Goal: Transaction & Acquisition: Book appointment/travel/reservation

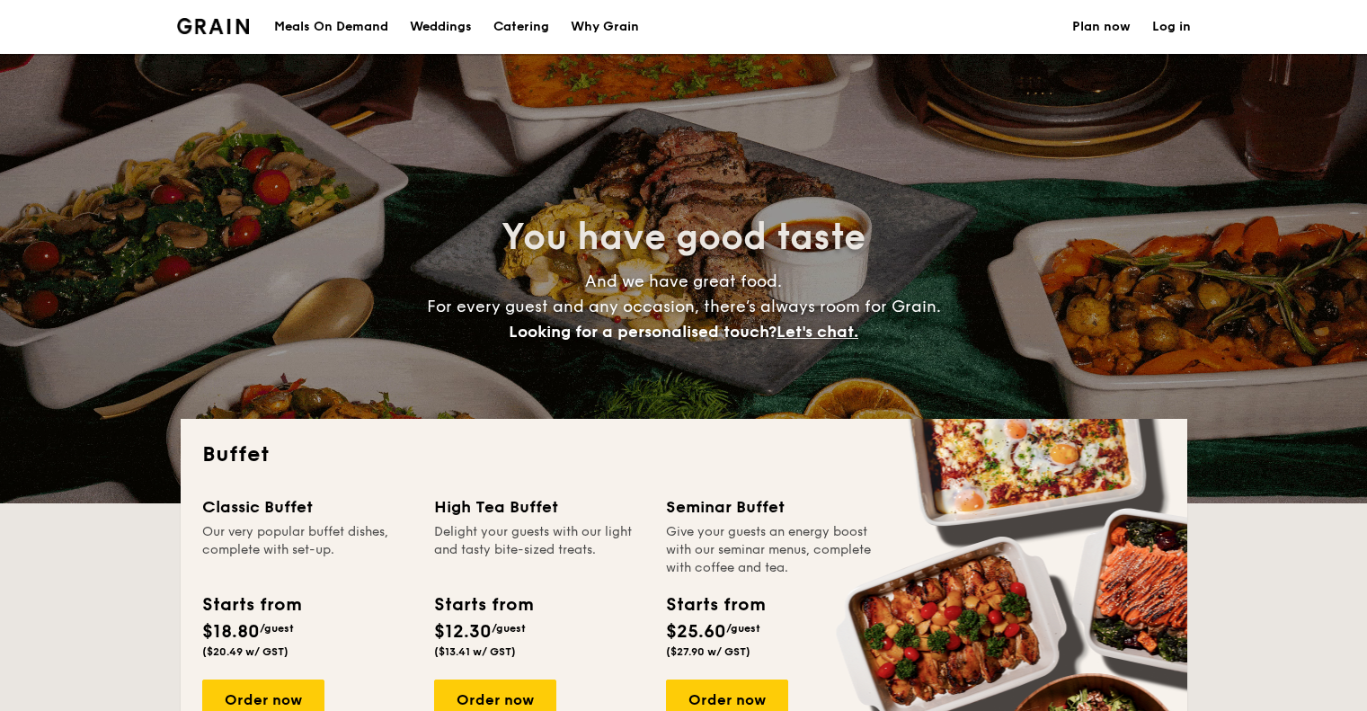
select select
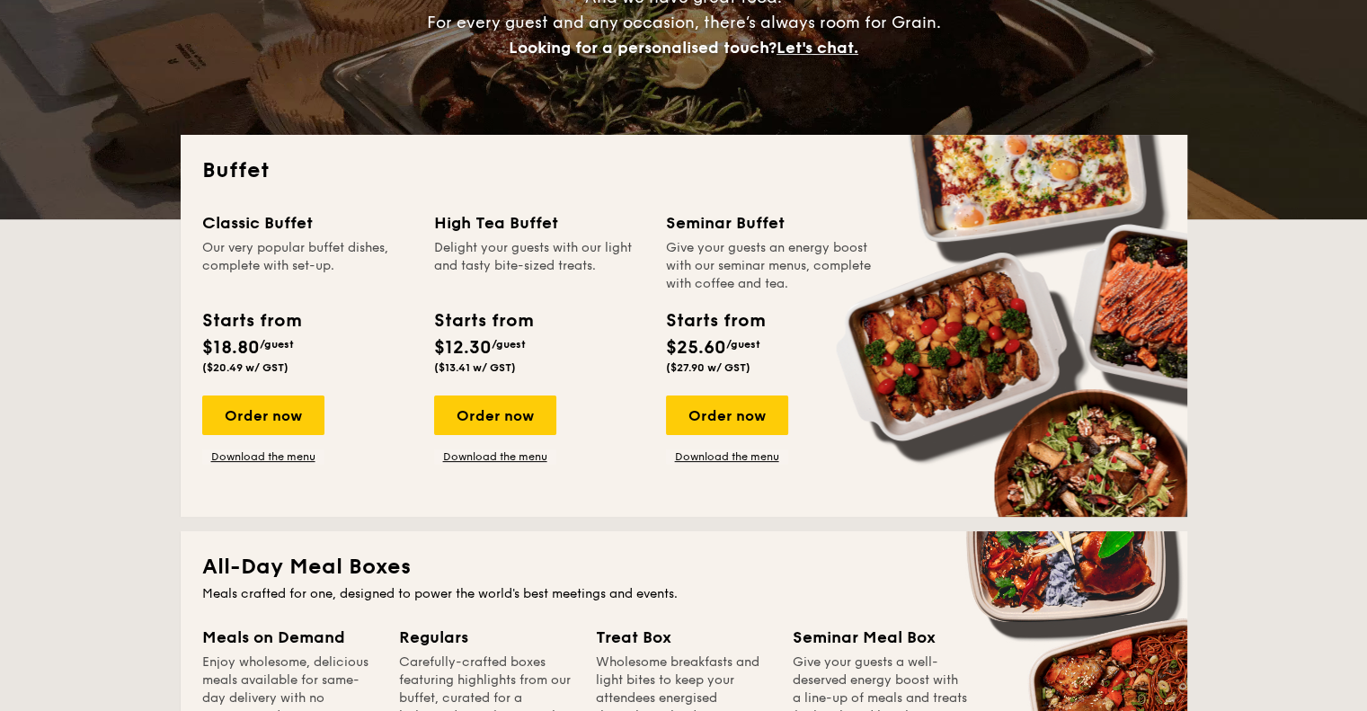
scroll to position [450, 0]
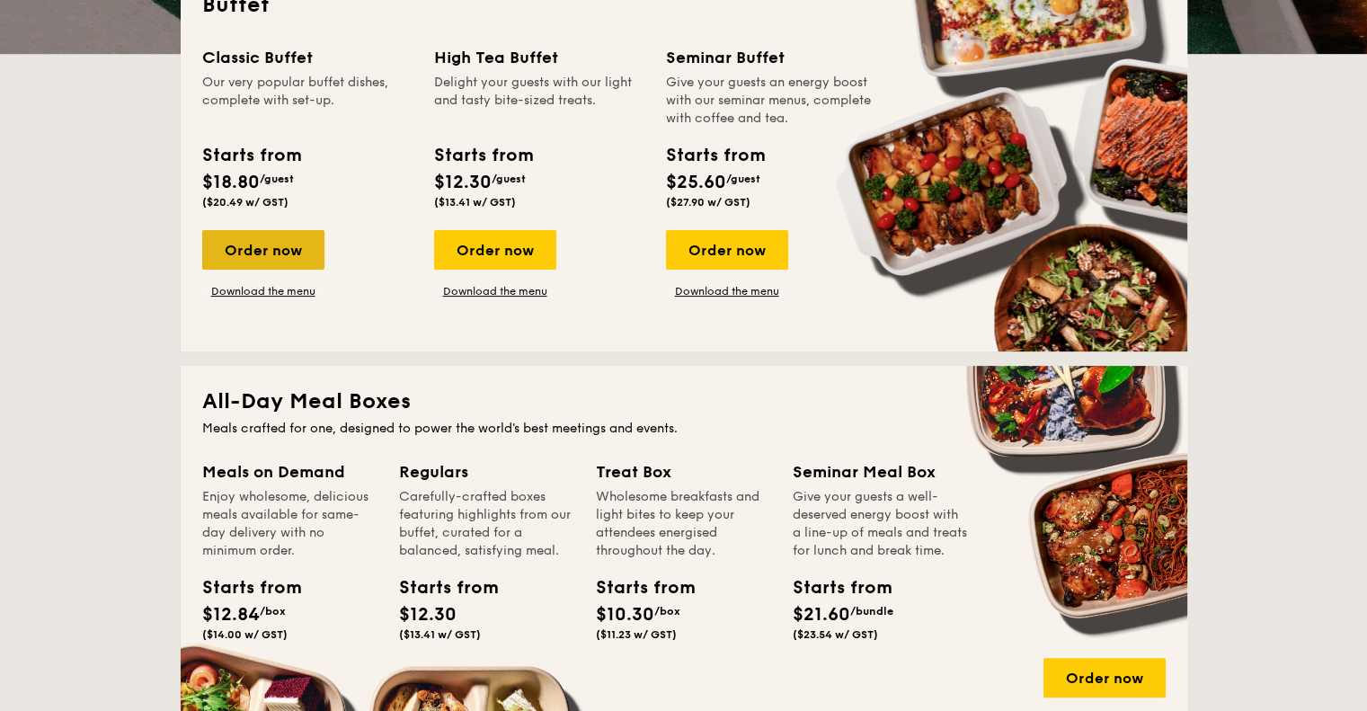
click at [263, 244] on div "Order now" at bounding box center [263, 250] width 122 height 40
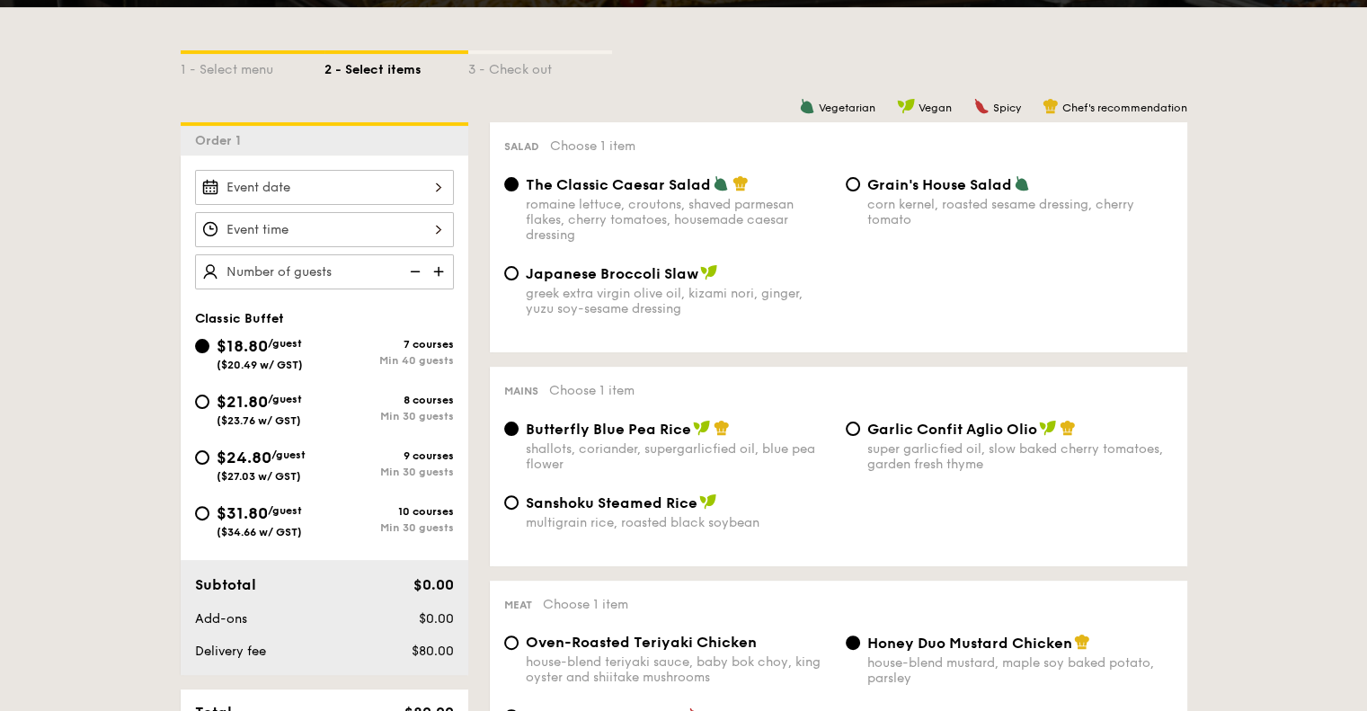
scroll to position [450, 0]
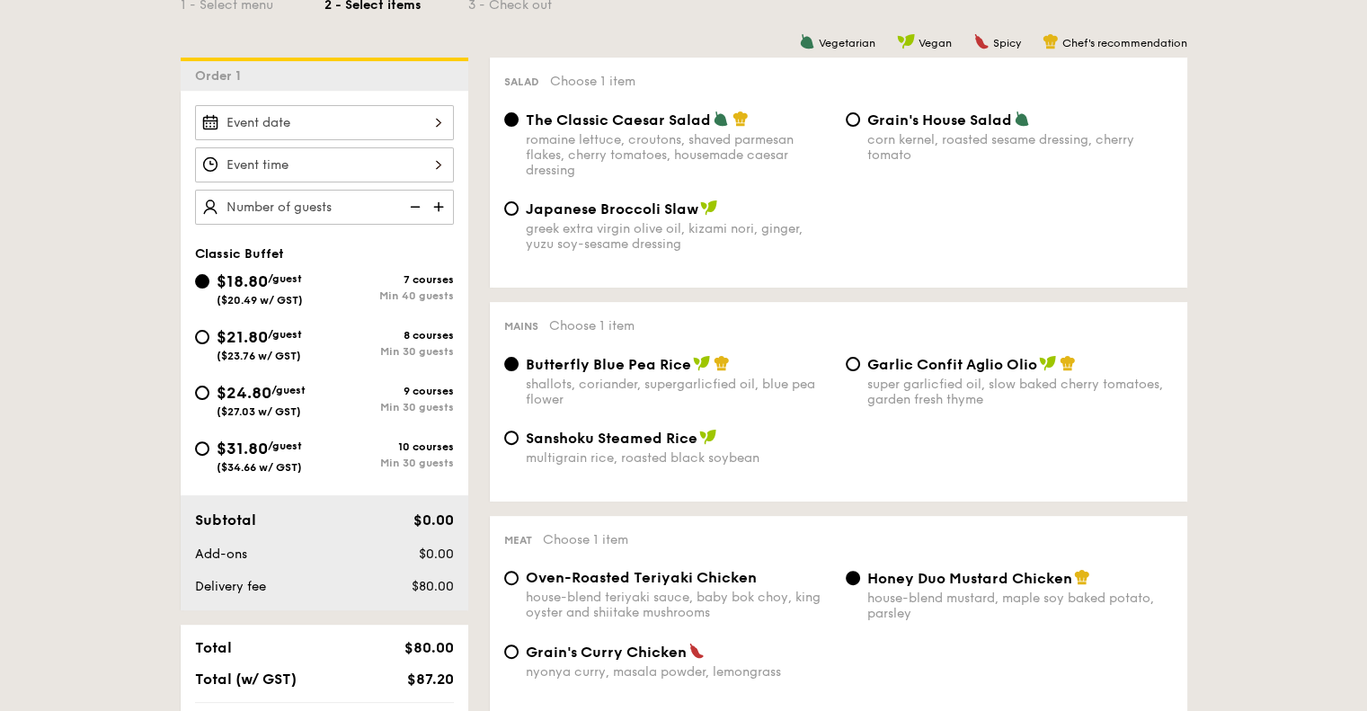
click at [209, 448] on div "$31.80 /guest ($34.66 w/ GST)" at bounding box center [259, 455] width 129 height 38
click at [209, 448] on input "$31.80 /guest ($34.66 w/ GST) 10 courses Min 30 guests" at bounding box center [202, 448] width 14 height 14
radio input "true"
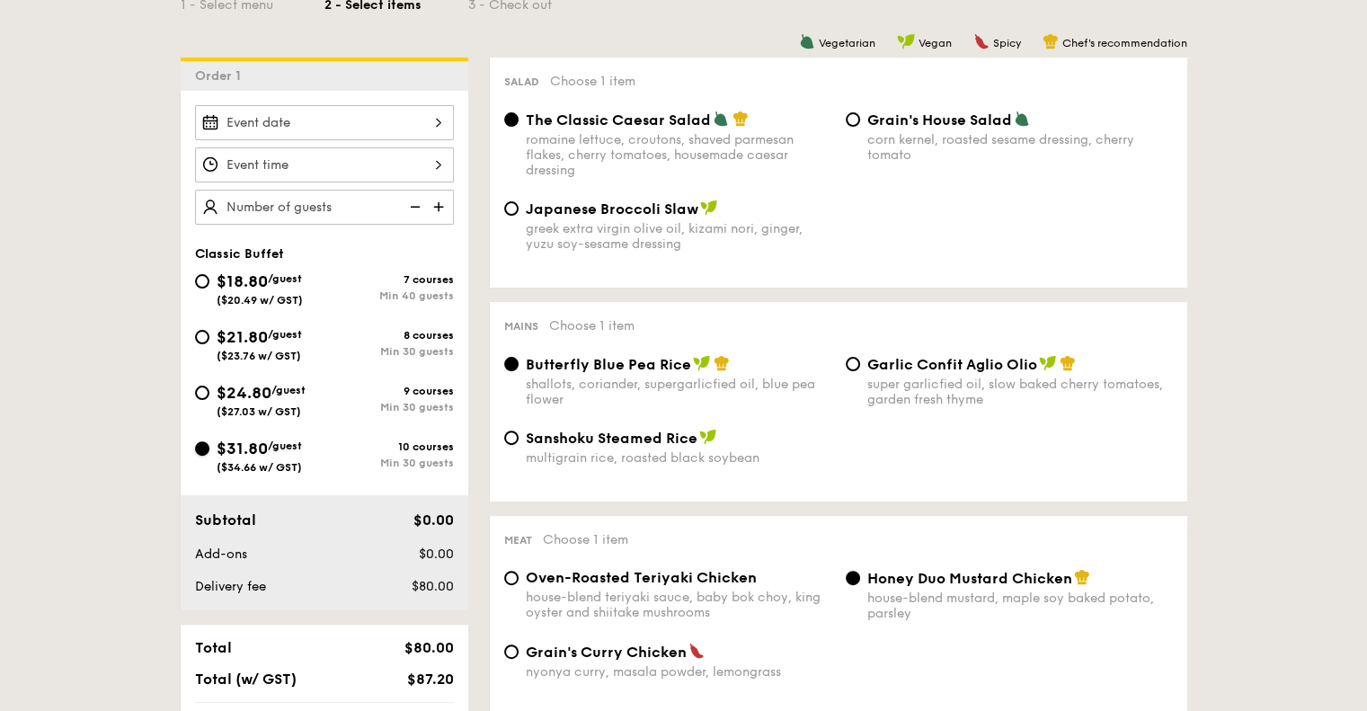
radio input "true"
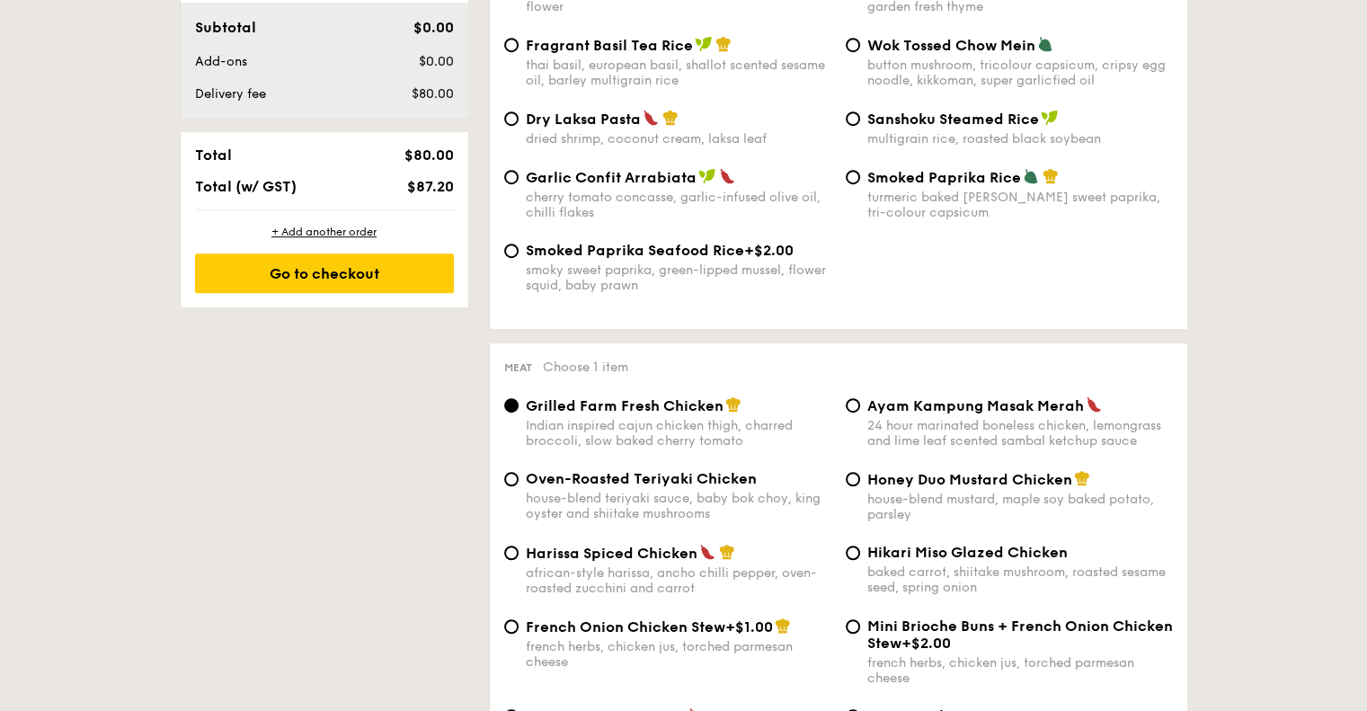
scroll to position [1079, 0]
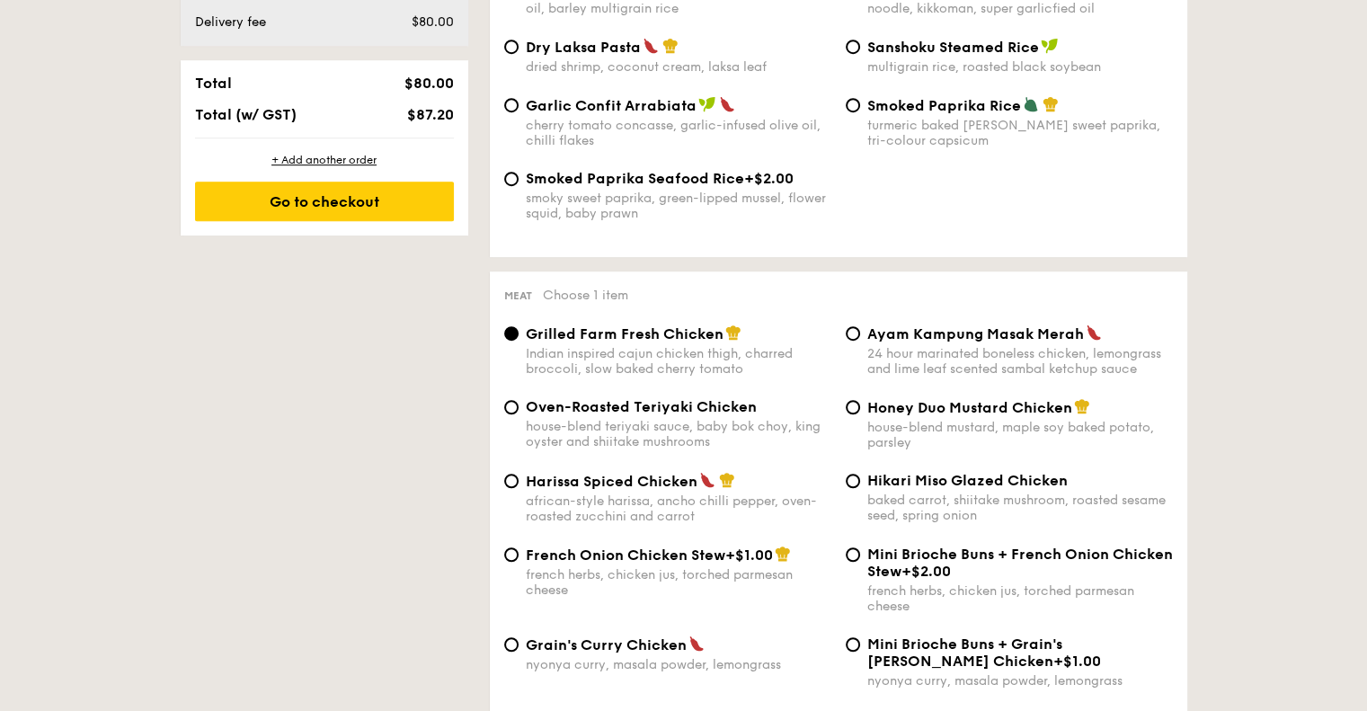
radio input "true"
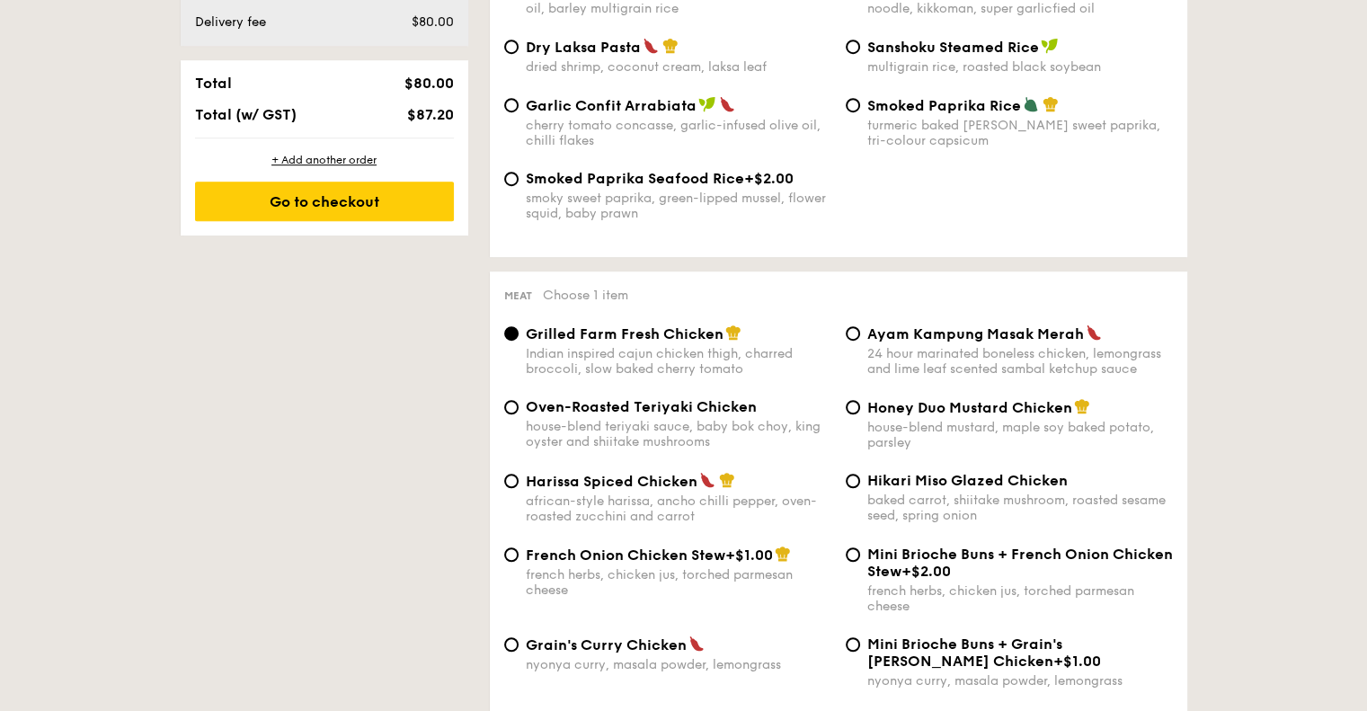
radio input "true"
radio input "false"
radio input "true"
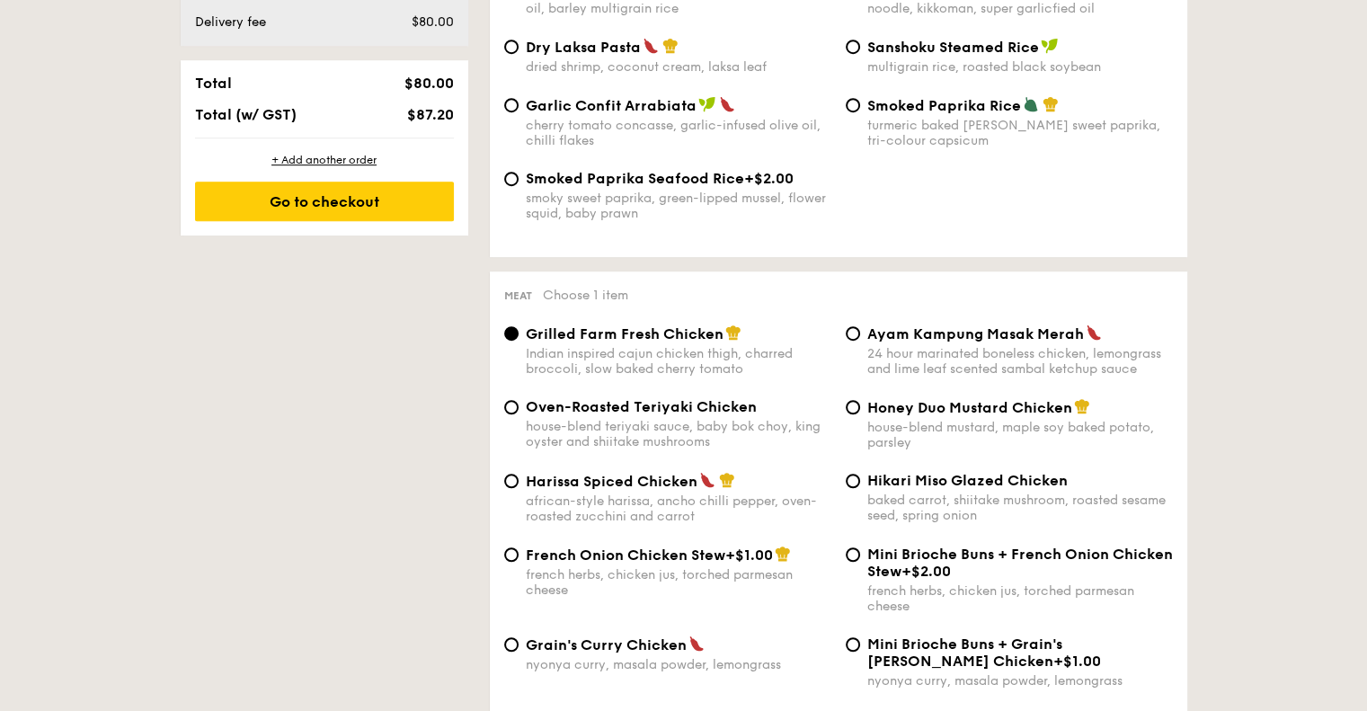
radio input "true"
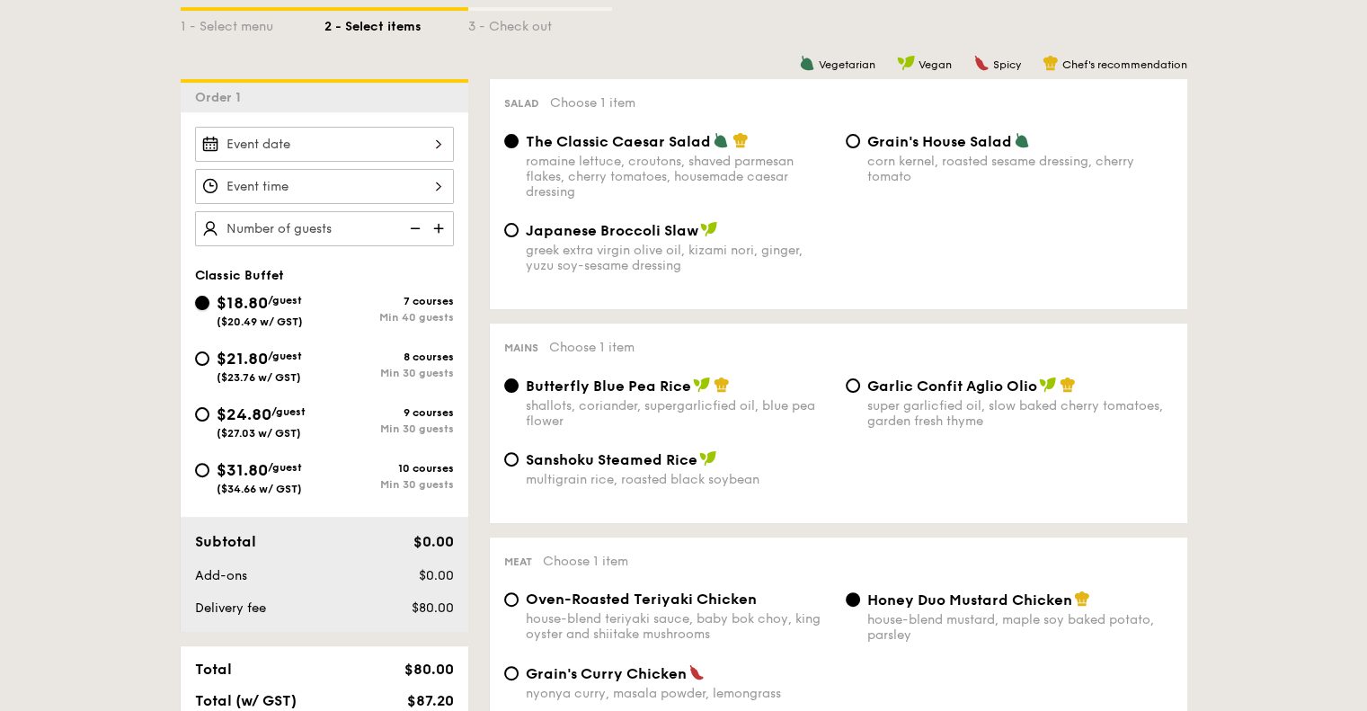
scroll to position [215, 0]
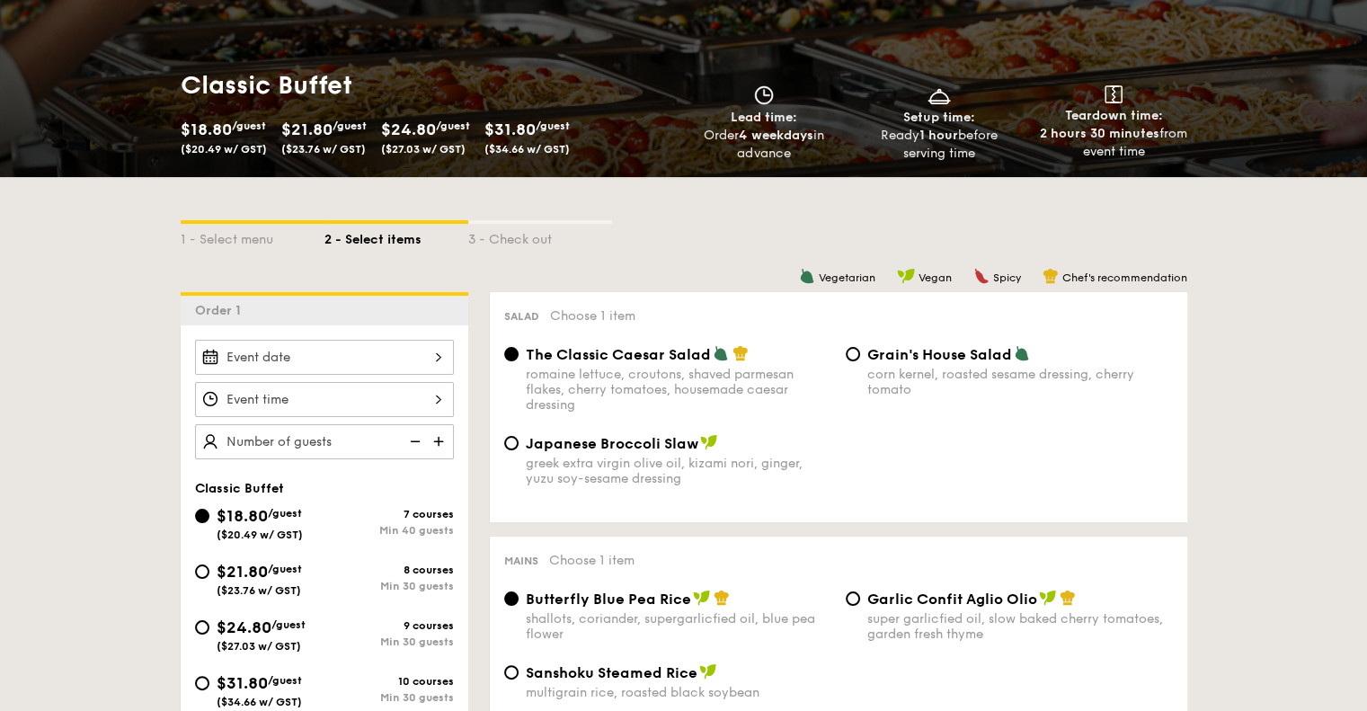
drag, startPoint x: 975, startPoint y: 211, endPoint x: 1020, endPoint y: 233, distance: 49.9
click at [975, 211] on div "1 - Select menu 2 - Select items 3 - Check out" at bounding box center [684, 234] width 1007 height 115
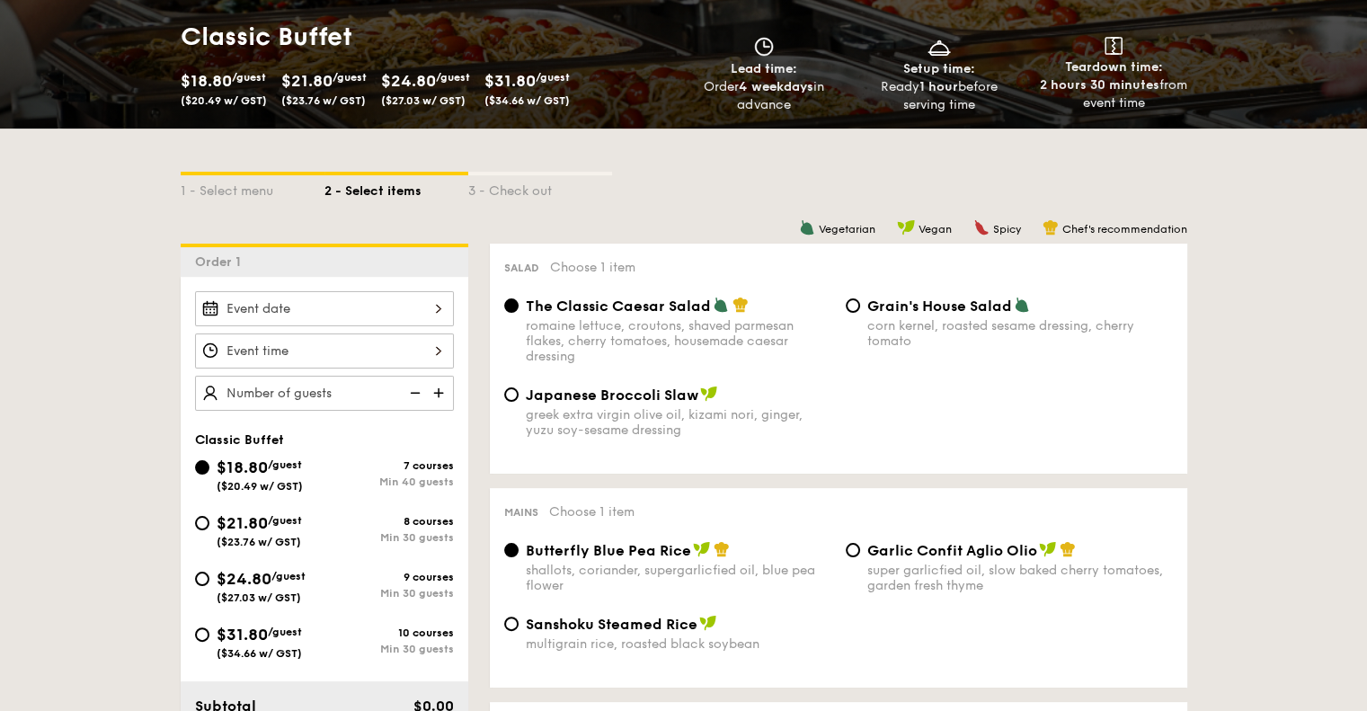
scroll to position [305, 0]
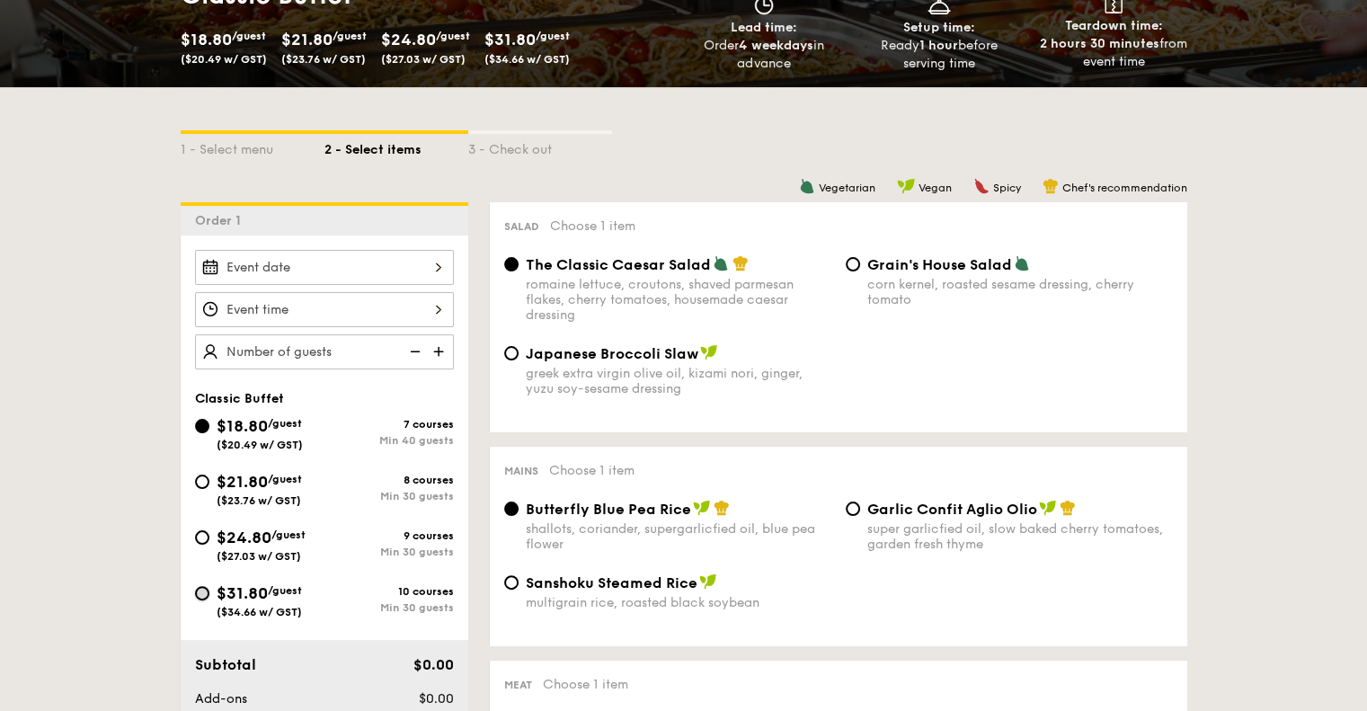
click at [206, 589] on input "$31.80 /guest ($34.66 w/ GST) 10 courses Min 30 guests" at bounding box center [202, 593] width 14 height 14
radio input "true"
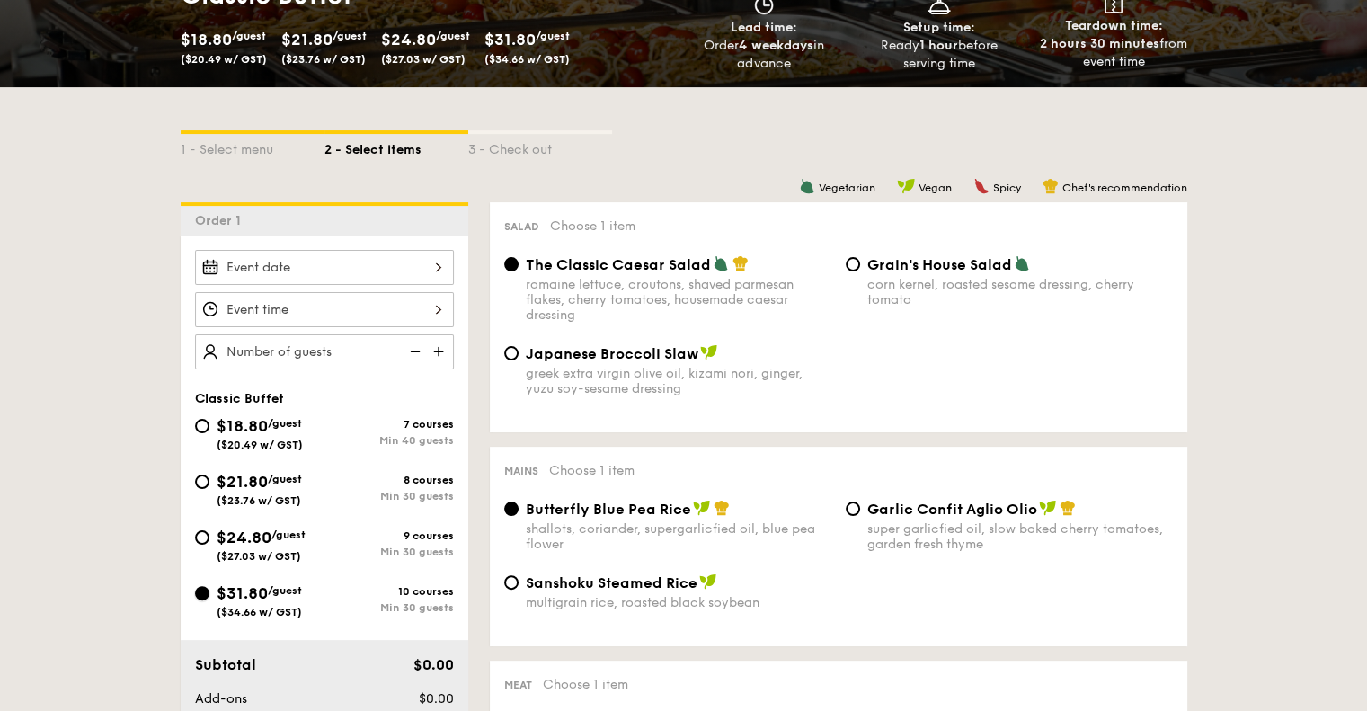
radio input "true"
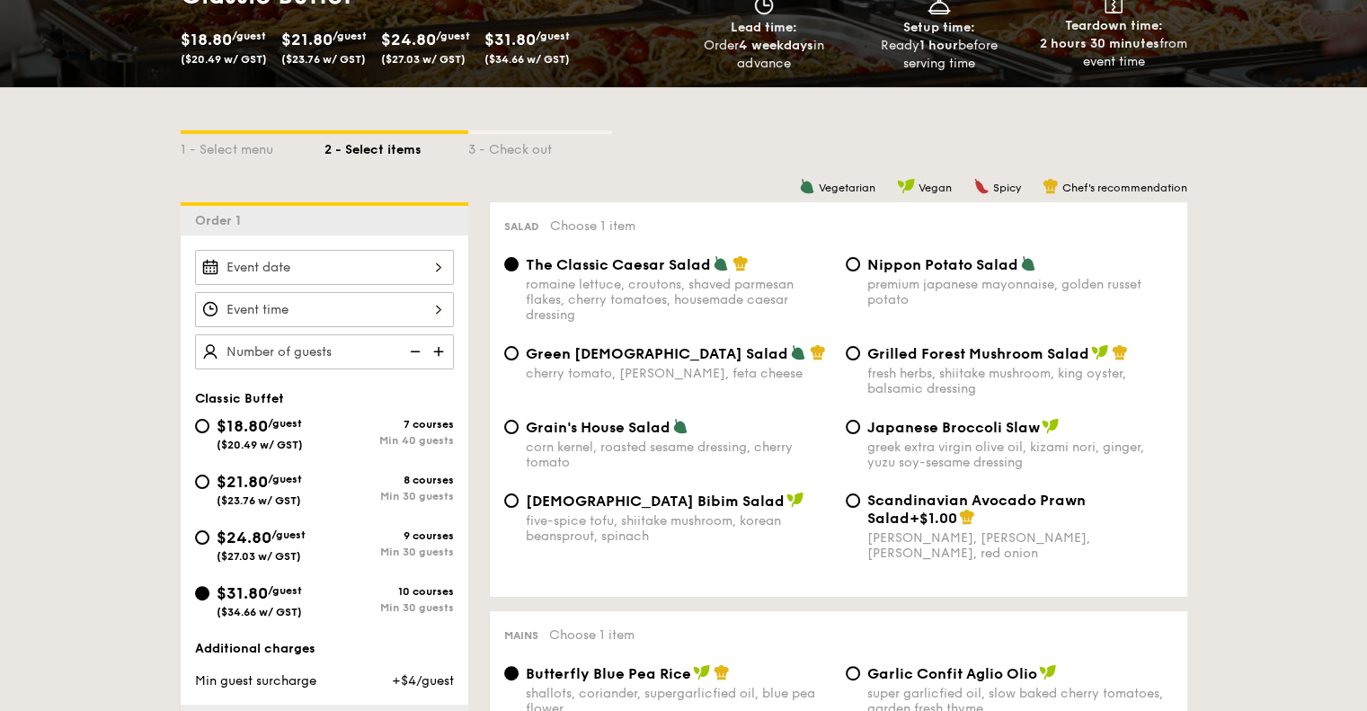
click at [439, 352] on img at bounding box center [440, 351] width 27 height 34
click at [443, 348] on img at bounding box center [440, 351] width 27 height 34
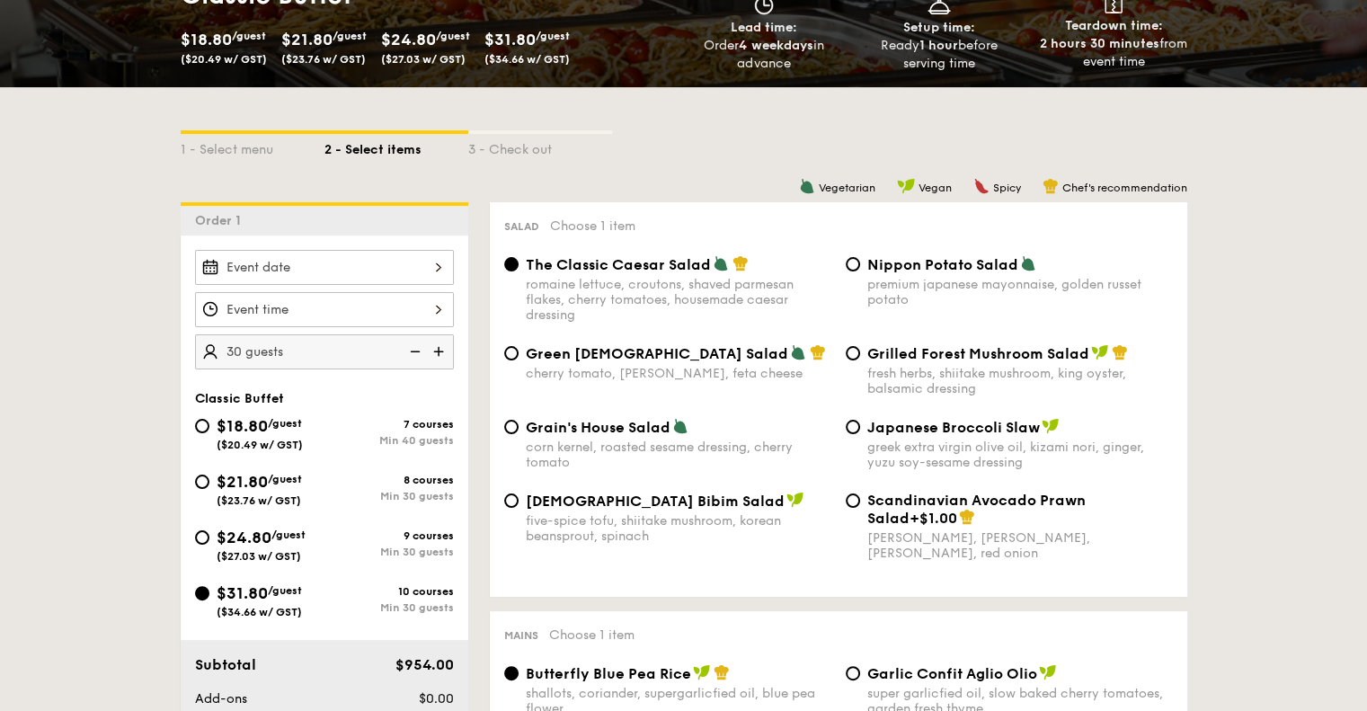
click at [443, 348] on img at bounding box center [440, 351] width 27 height 34
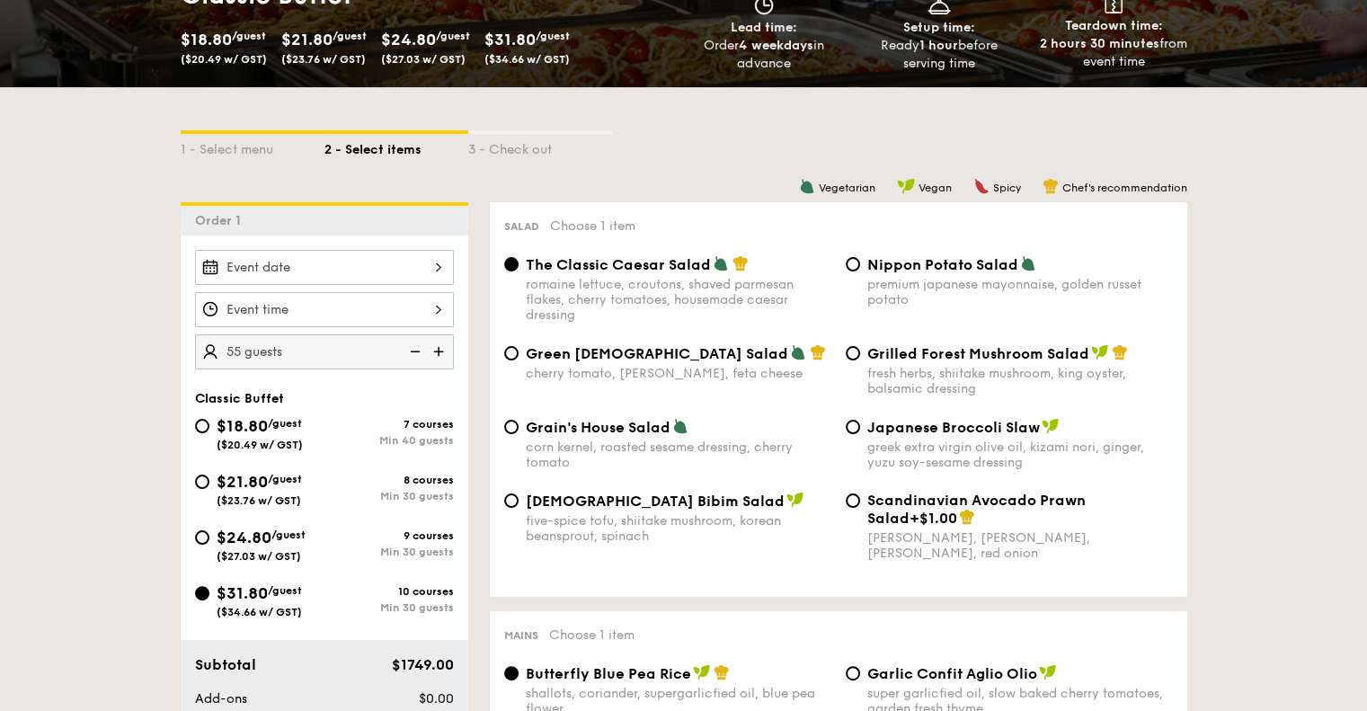
click at [443, 348] on img at bounding box center [440, 351] width 27 height 34
click at [409, 350] on img at bounding box center [413, 351] width 27 height 34
type input "65 guests"
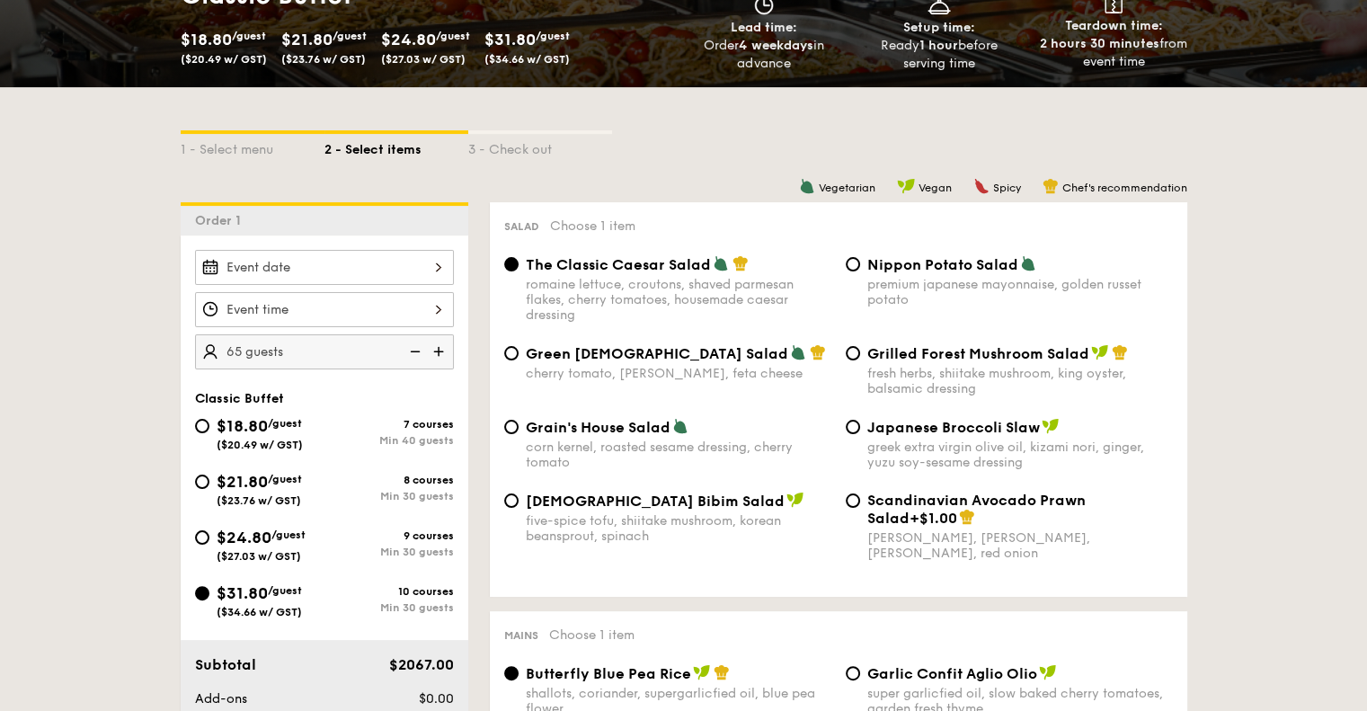
click at [370, 272] on div at bounding box center [324, 267] width 259 height 35
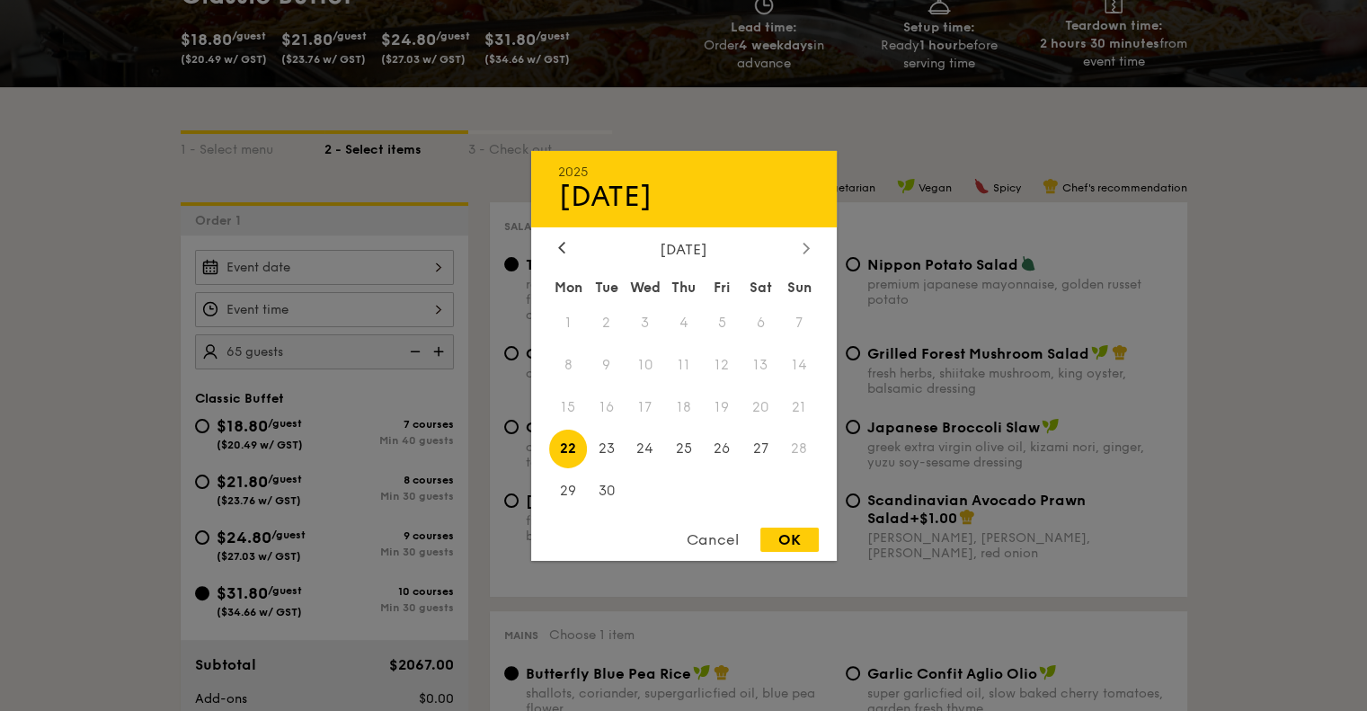
click at [808, 242] on icon at bounding box center [806, 248] width 7 height 12
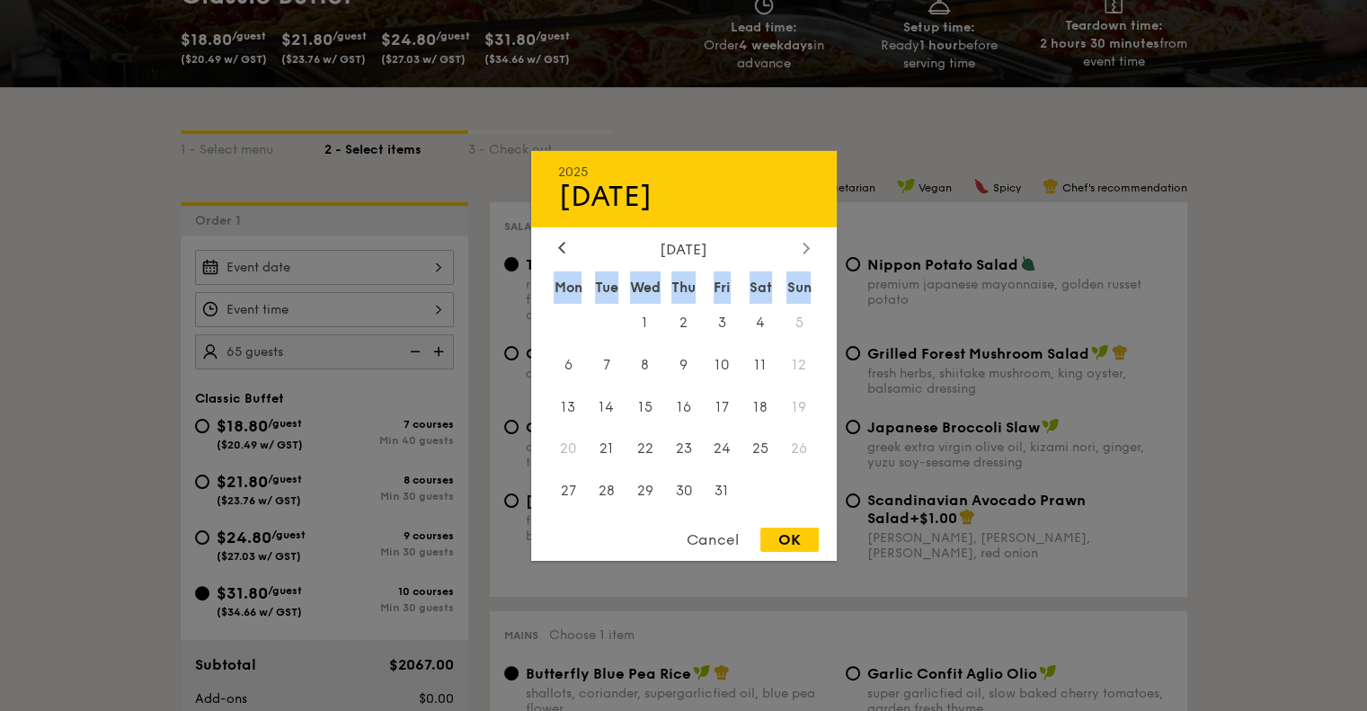
click at [808, 242] on icon at bounding box center [806, 248] width 7 height 12
click at [567, 249] on div at bounding box center [562, 248] width 16 height 17
click at [575, 495] on span "27" at bounding box center [568, 491] width 39 height 39
click at [783, 536] on div "OK" at bounding box center [790, 540] width 58 height 24
type input "Oct 27, 2025"
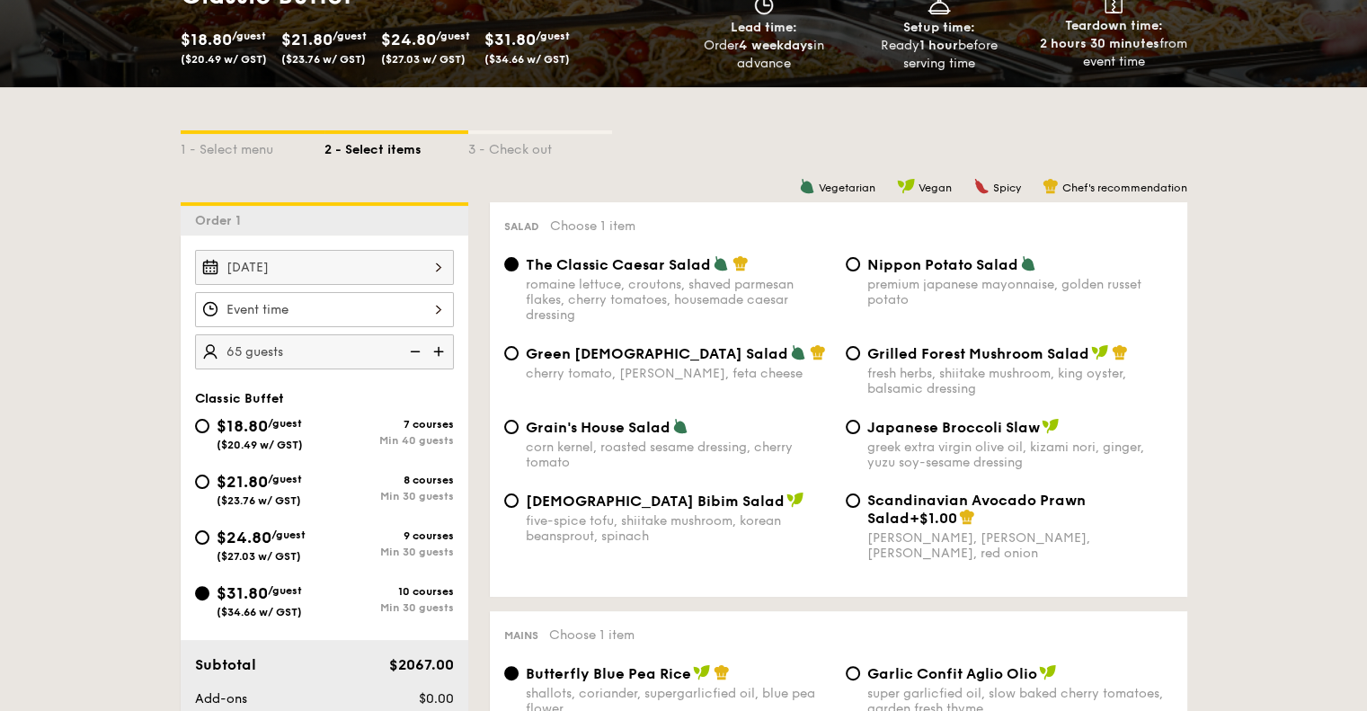
click at [606, 266] on span "The Classic Caesar Salad" at bounding box center [618, 264] width 185 height 17
click at [519, 266] on input "The Classic Caesar Salad romaine lettuce, croutons, shaved parmesan flakes, che…" at bounding box center [511, 264] width 14 height 14
click at [621, 509] on span "Korean Bibim Salad" at bounding box center [655, 501] width 259 height 17
click at [519, 508] on input "Korean Bibim Salad five-spice tofu, shiitake mushroom, korean beansprout, spina…" at bounding box center [511, 501] width 14 height 14
radio input "true"
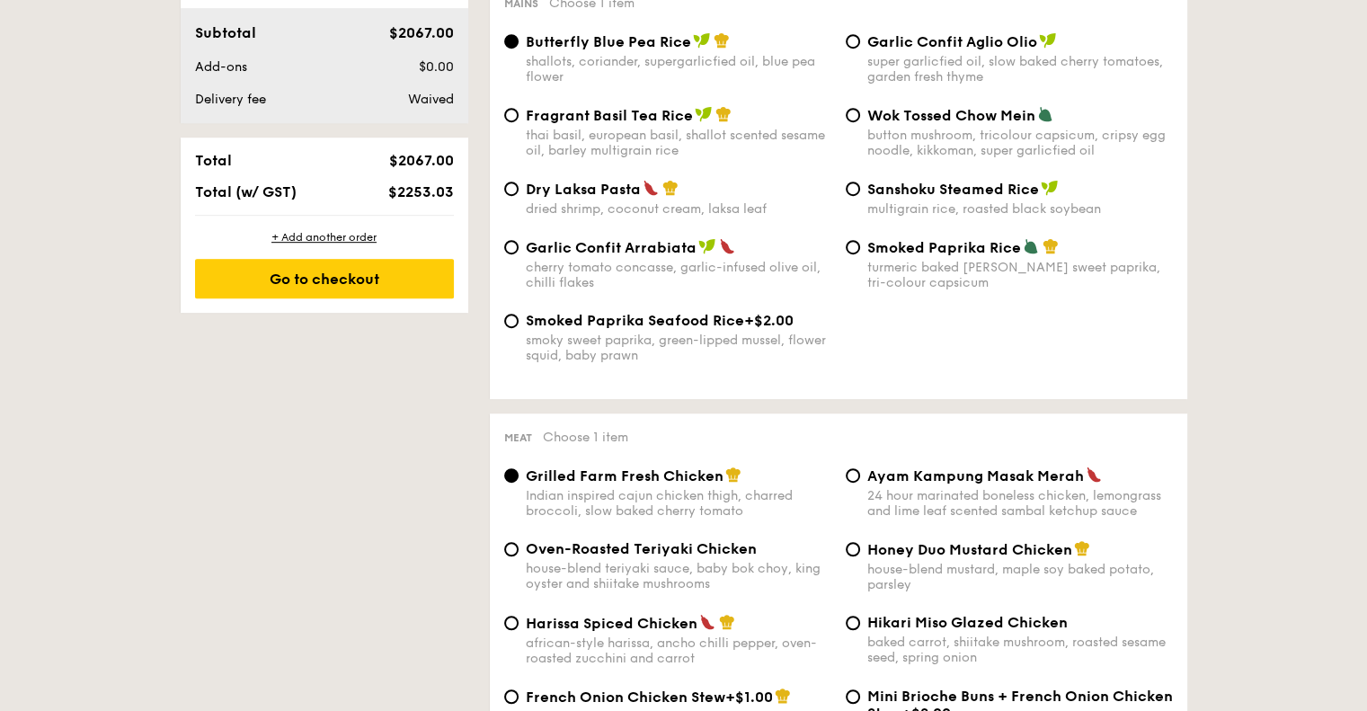
scroll to position [934, 0]
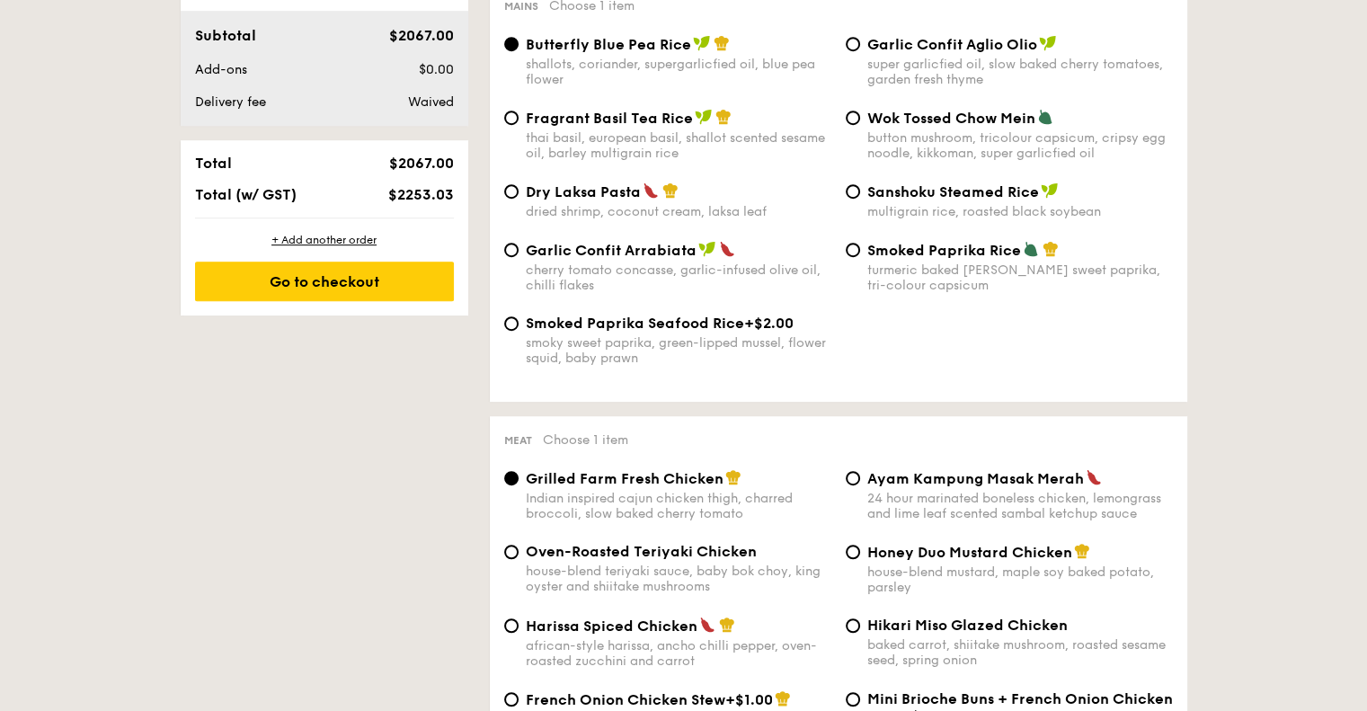
click at [940, 259] on span "Smoked Paprika Rice" at bounding box center [945, 250] width 154 height 17
click at [860, 257] on input "Smoked Paprika Rice turmeric baked rice, smokey sweet paprika, tri-colour capsi…" at bounding box center [853, 250] width 14 height 14
radio input "true"
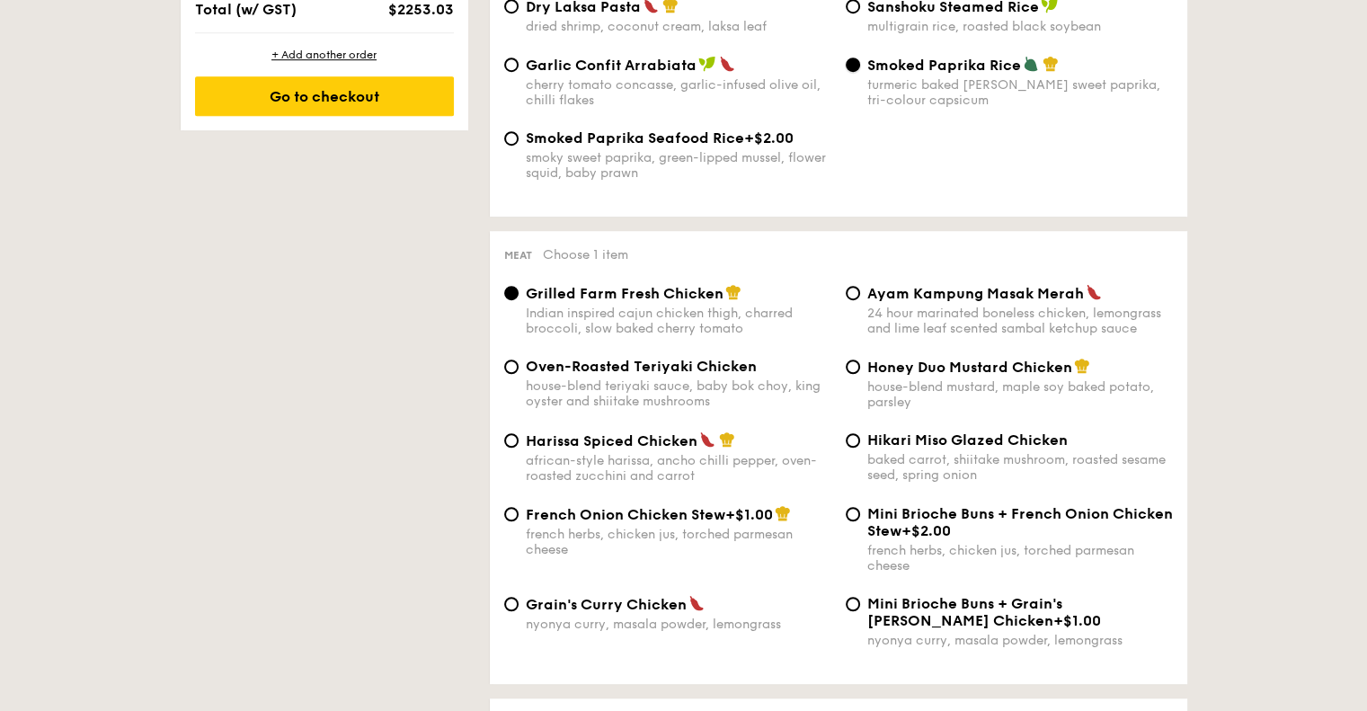
scroll to position [1294, 0]
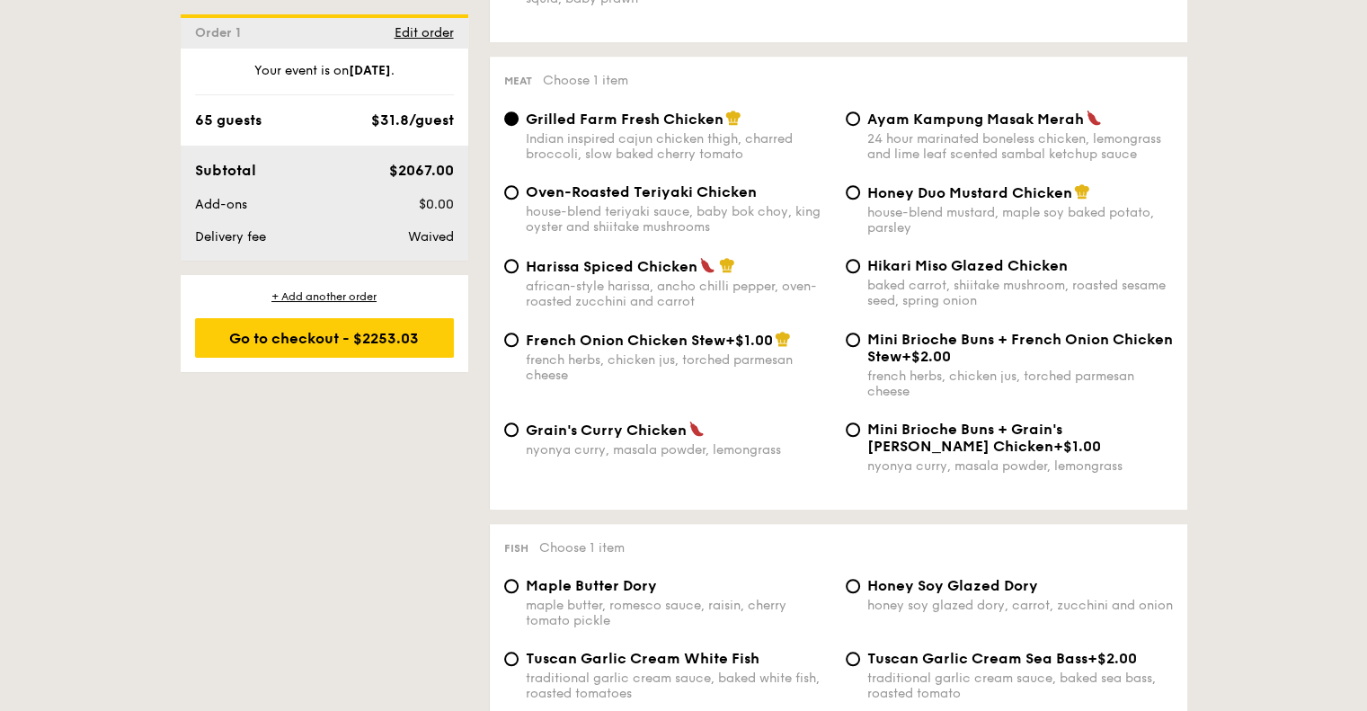
click at [676, 215] on div "Oven-Roasted Teriyaki Chicken house-blend teriyaki sauce, baby bok choy, king o…" at bounding box center [679, 208] width 306 height 51
click at [519, 200] on input "Oven-Roasted Teriyaki Chicken house-blend teriyaki sauce, baby bok choy, king o…" at bounding box center [511, 192] width 14 height 14
radio input "true"
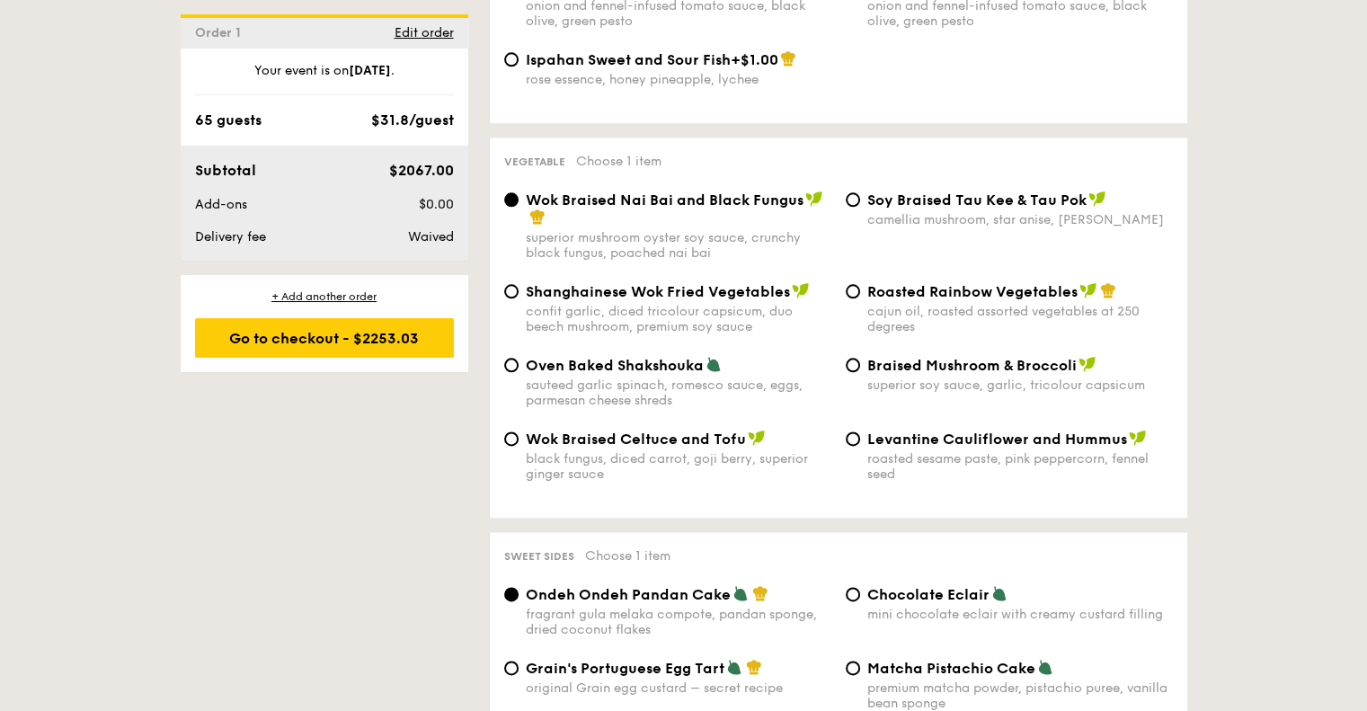
scroll to position [2193, 0]
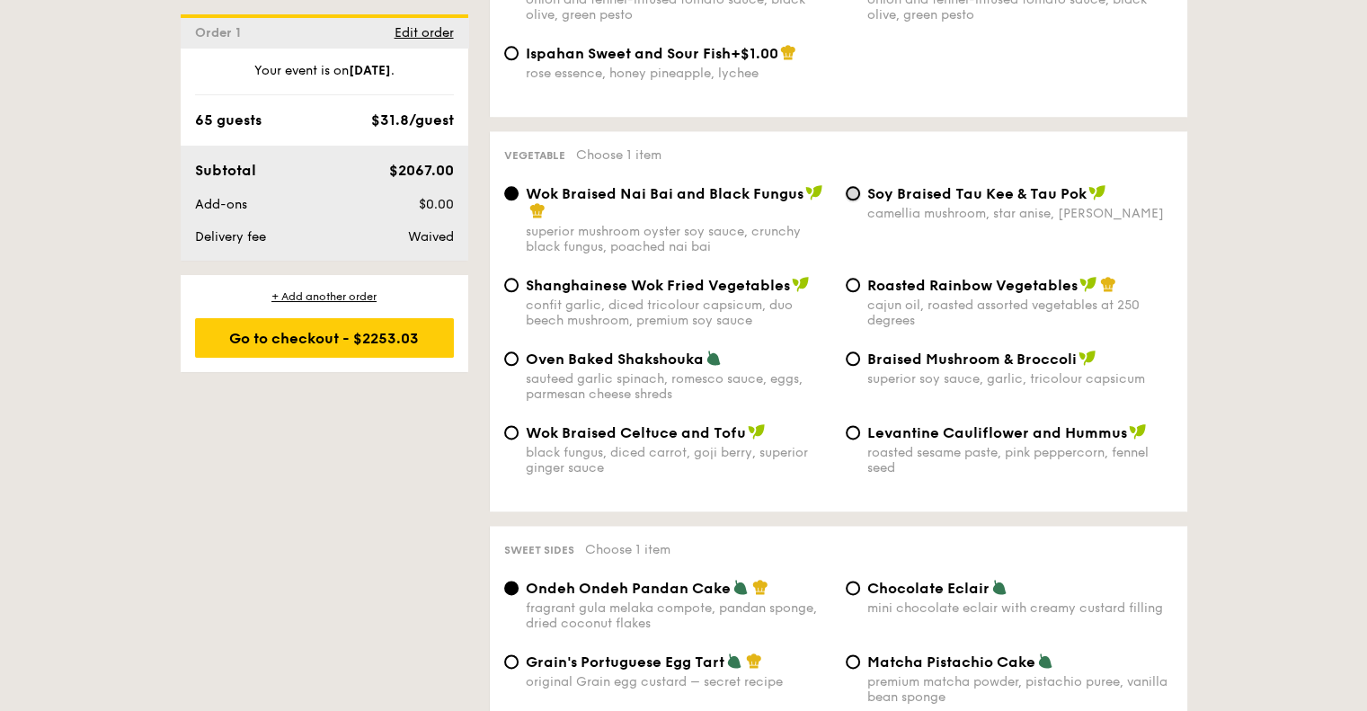
click at [856, 198] on input "⁠Soy Braised Tau Kee & Tau Pok camellia mushroom, star anise, goji berry" at bounding box center [853, 193] width 14 height 14
radio input "true"
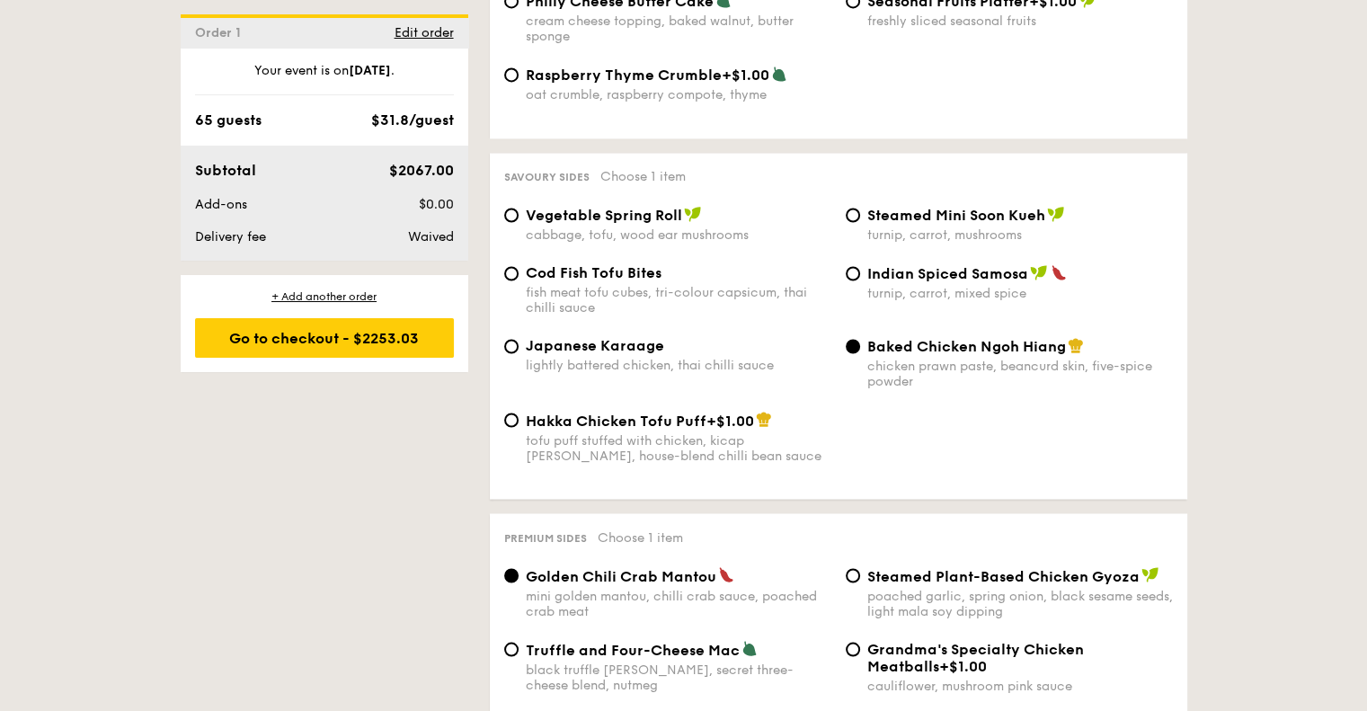
scroll to position [3002, 0]
click at [580, 223] on span "Vegetable Spring Roll" at bounding box center [604, 214] width 156 height 17
click at [519, 221] on input "Vegetable Spring Roll cabbage, tofu, wood ear mushrooms" at bounding box center [511, 214] width 14 height 14
radio input "true"
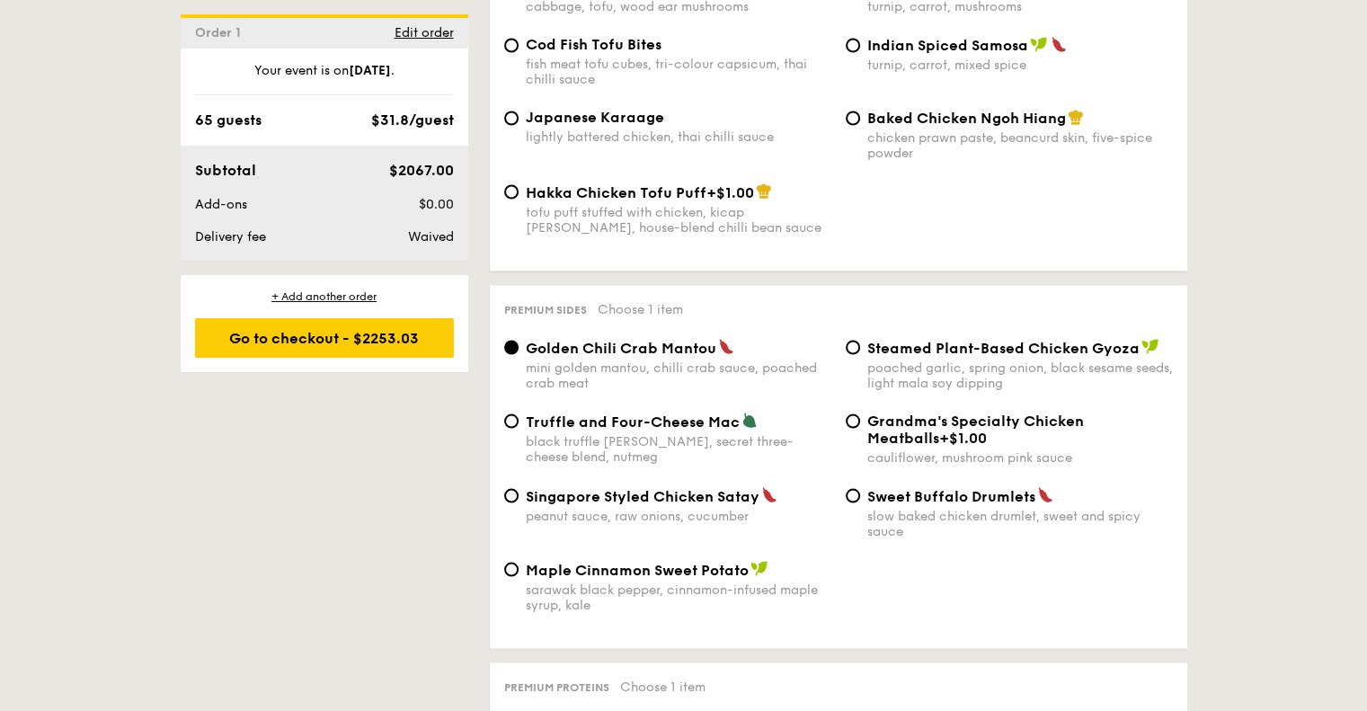
scroll to position [3272, 0]
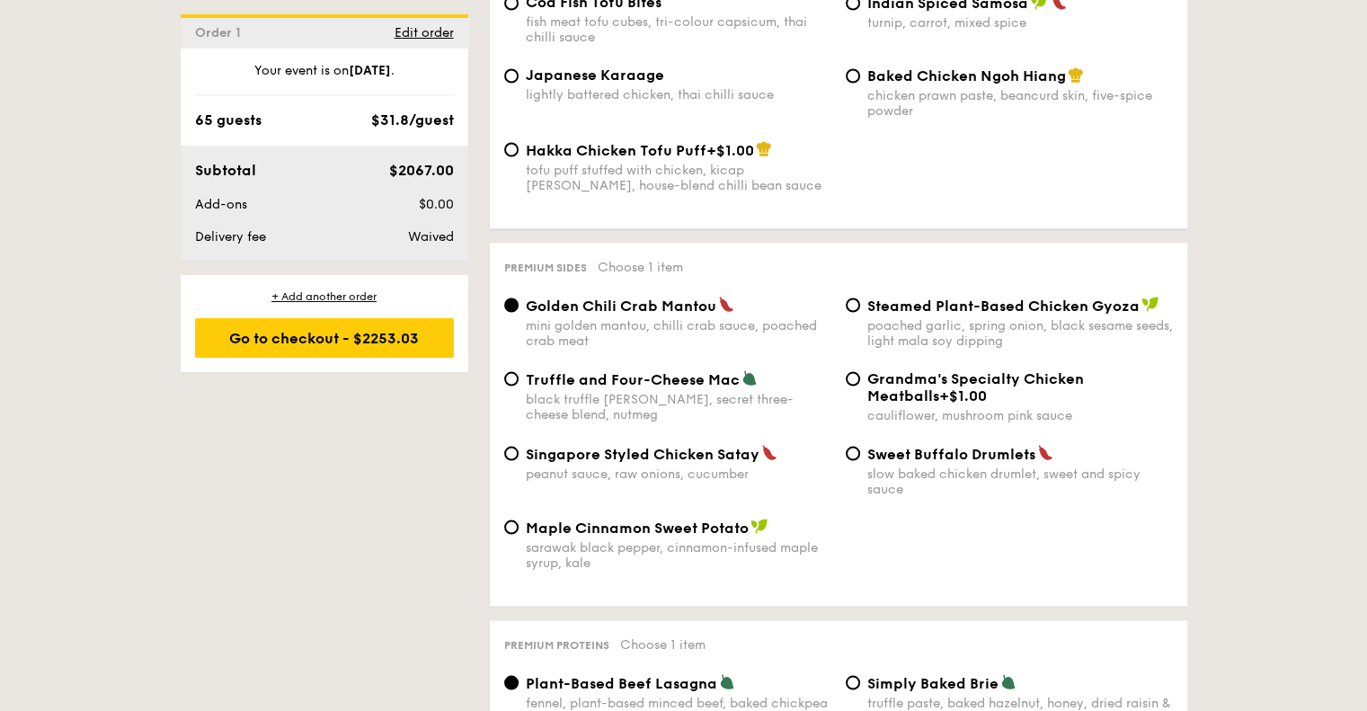
click at [626, 462] on span "Singapore Styled Chicken Satay" at bounding box center [643, 453] width 234 height 17
click at [519, 460] on input "Singapore Styled Chicken Satay peanut sauce, raw onions, cucumber" at bounding box center [511, 453] width 14 height 14
radio input "true"
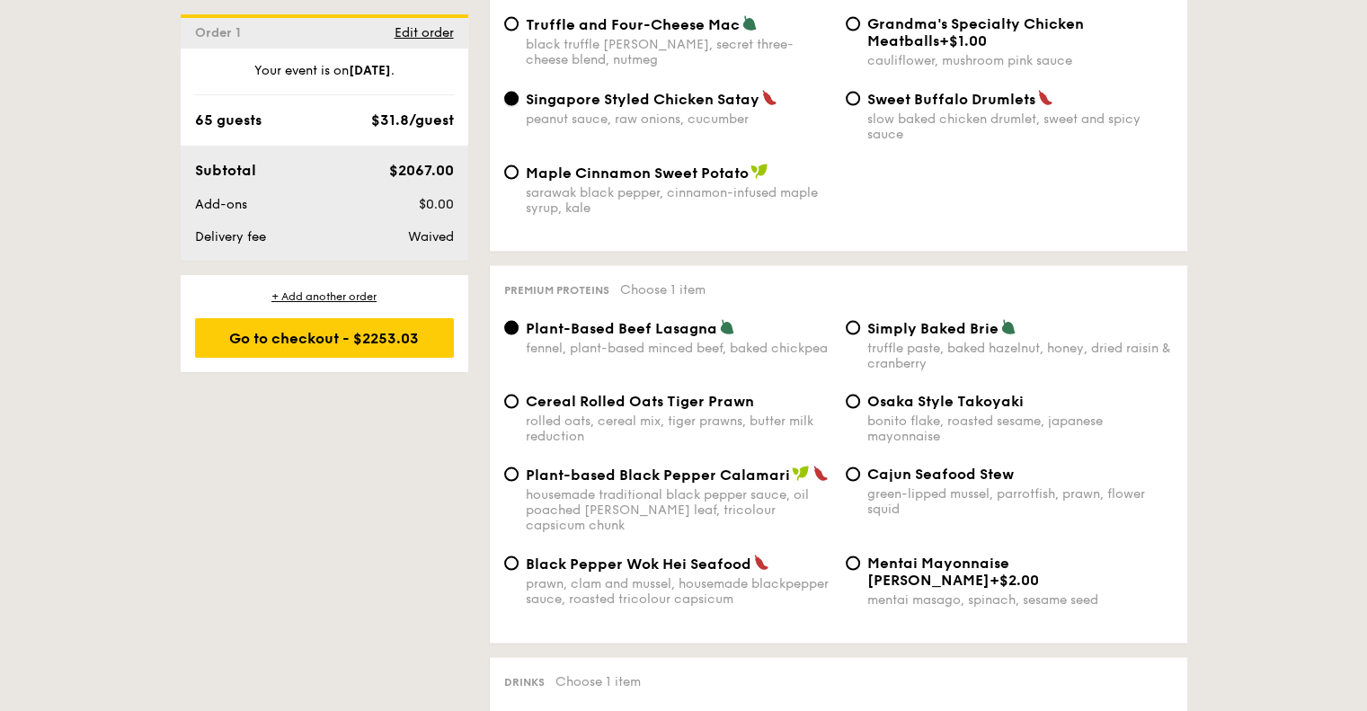
scroll to position [3721, 0]
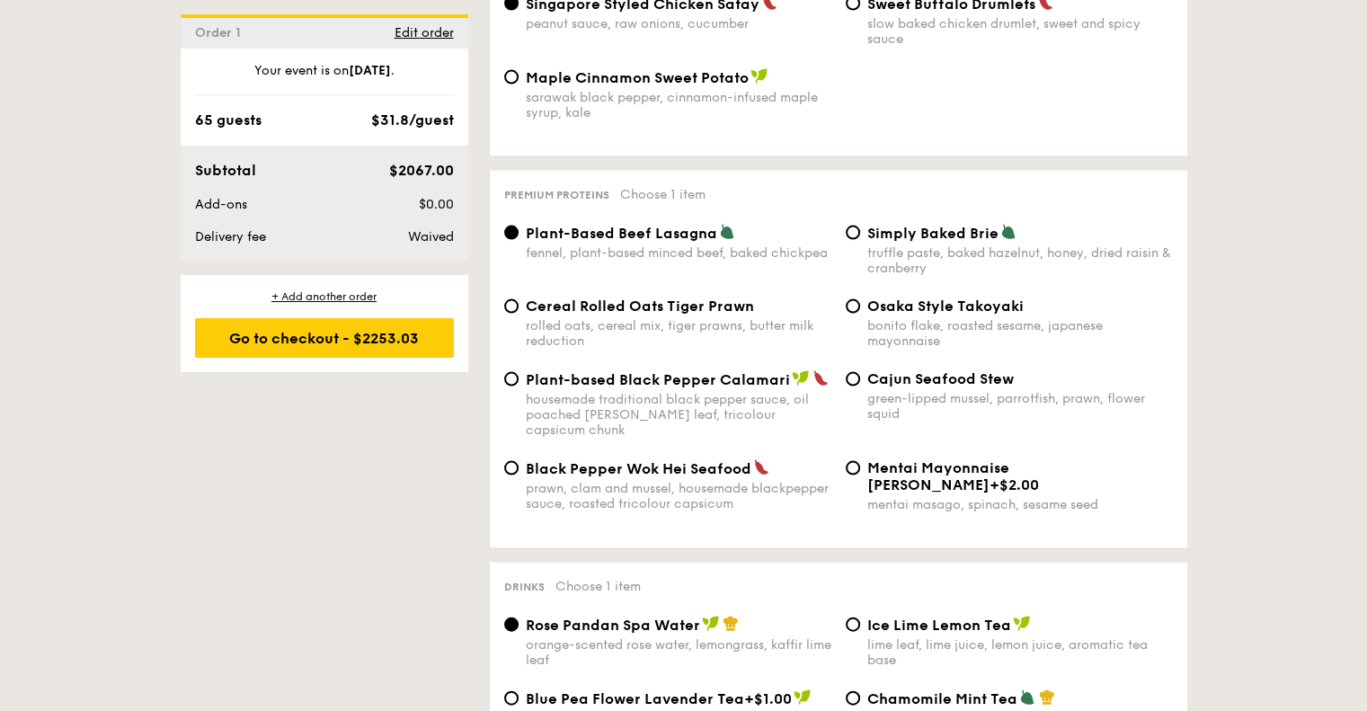
click at [931, 315] on span "Osaka Style Takoyaki" at bounding box center [946, 306] width 156 height 17
click at [860, 314] on input "Osaka Style Takoyaki bonito flake, roasted sesame, japanese mayonnaise" at bounding box center [853, 306] width 14 height 14
radio input "true"
click at [671, 417] on div "Plant-based Black Pepper Calamari housemade traditional black pepper sauce, oil…" at bounding box center [679, 403] width 306 height 67
click at [519, 387] on input "Plant-based Black Pepper Calamari housemade traditional black pepper sauce, oil…" at bounding box center [511, 379] width 14 height 14
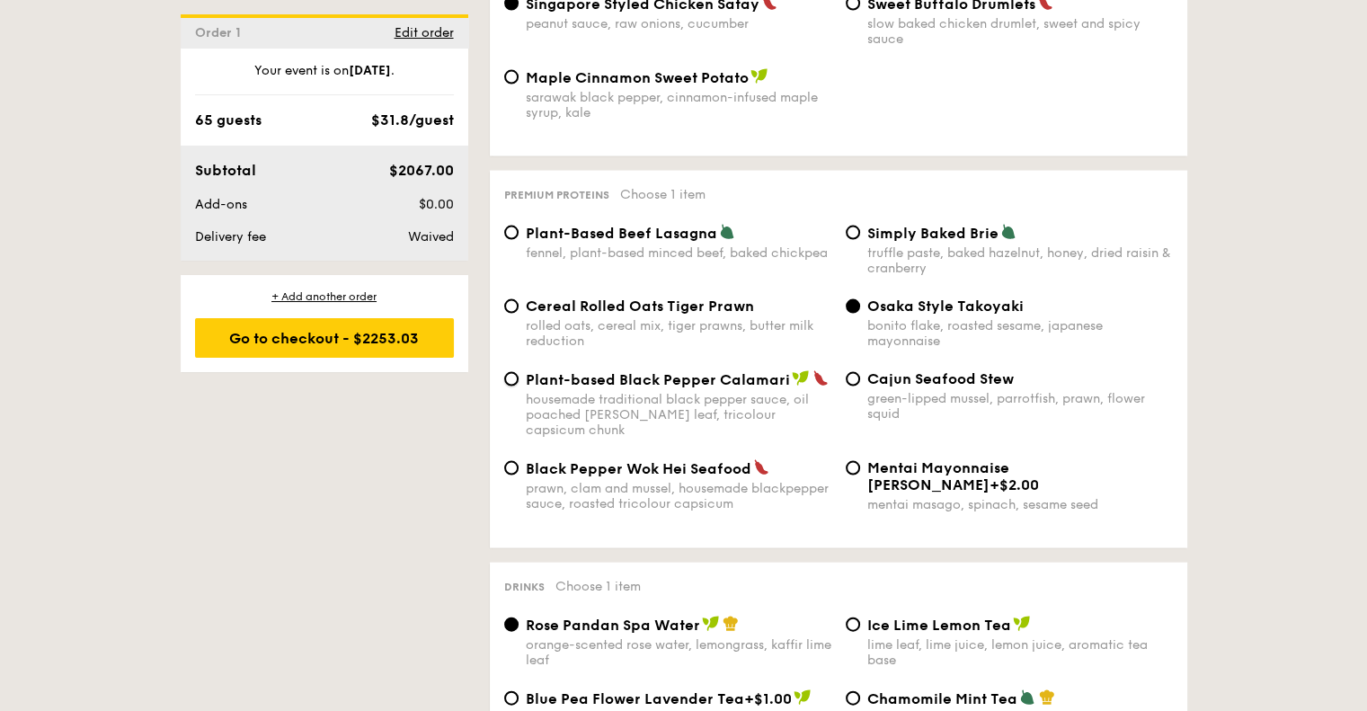
radio input "true"
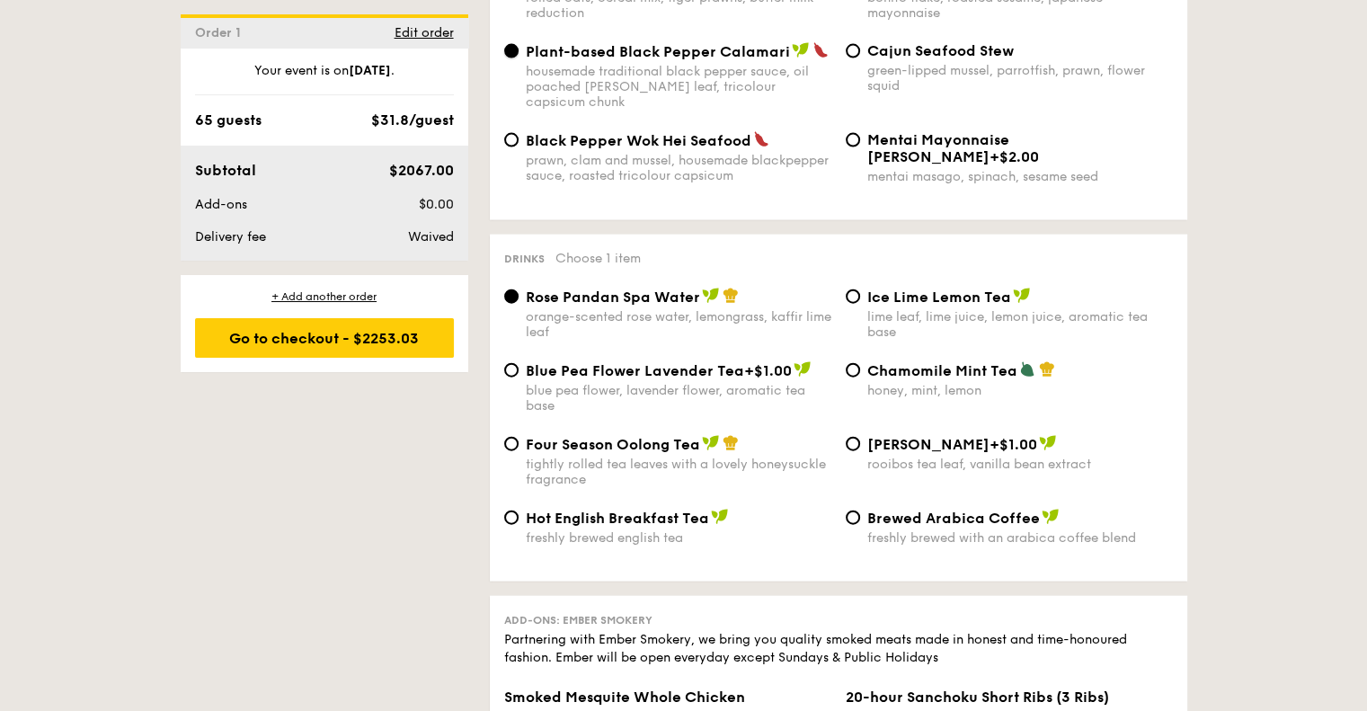
scroll to position [4081, 0]
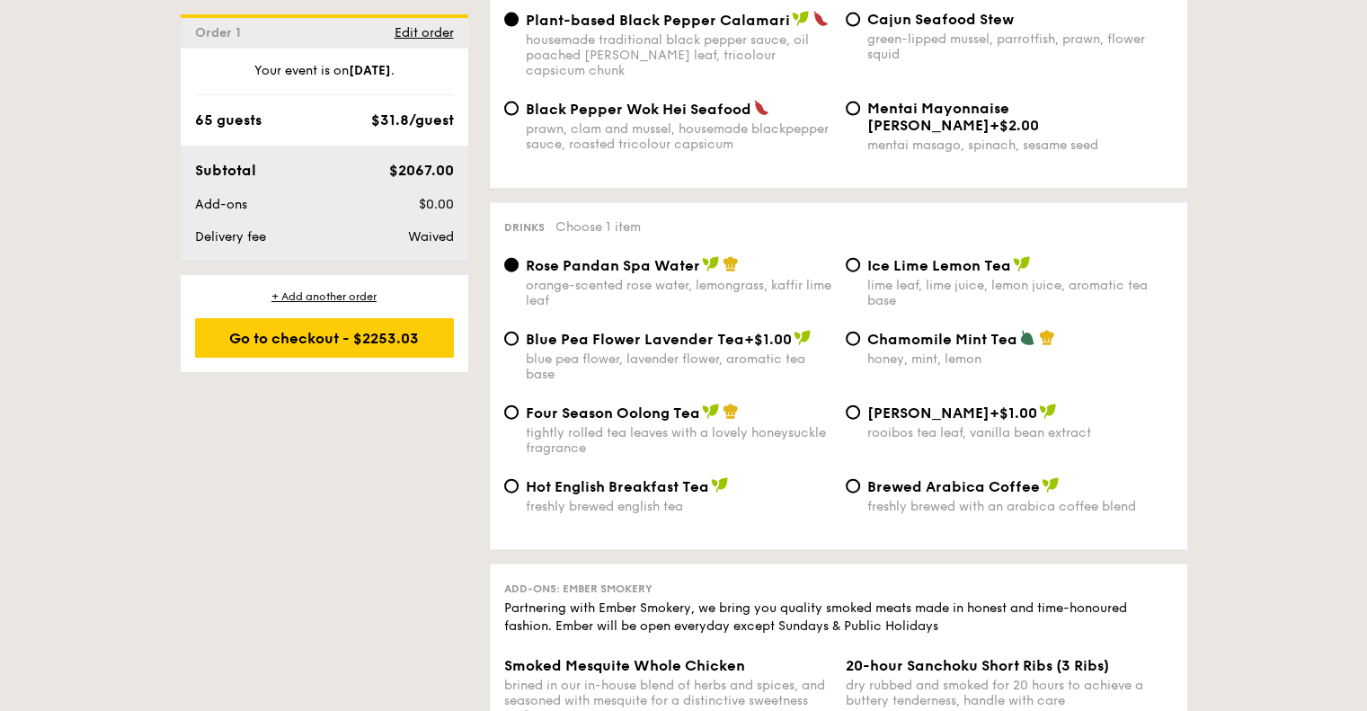
click at [616, 422] on span "Four Season Oolong Tea" at bounding box center [613, 413] width 174 height 17
click at [519, 420] on input "Four Season Oolong Tea tightly rolled tea leaves with a lovely honeysuckle frag…" at bounding box center [511, 412] width 14 height 14
radio input "true"
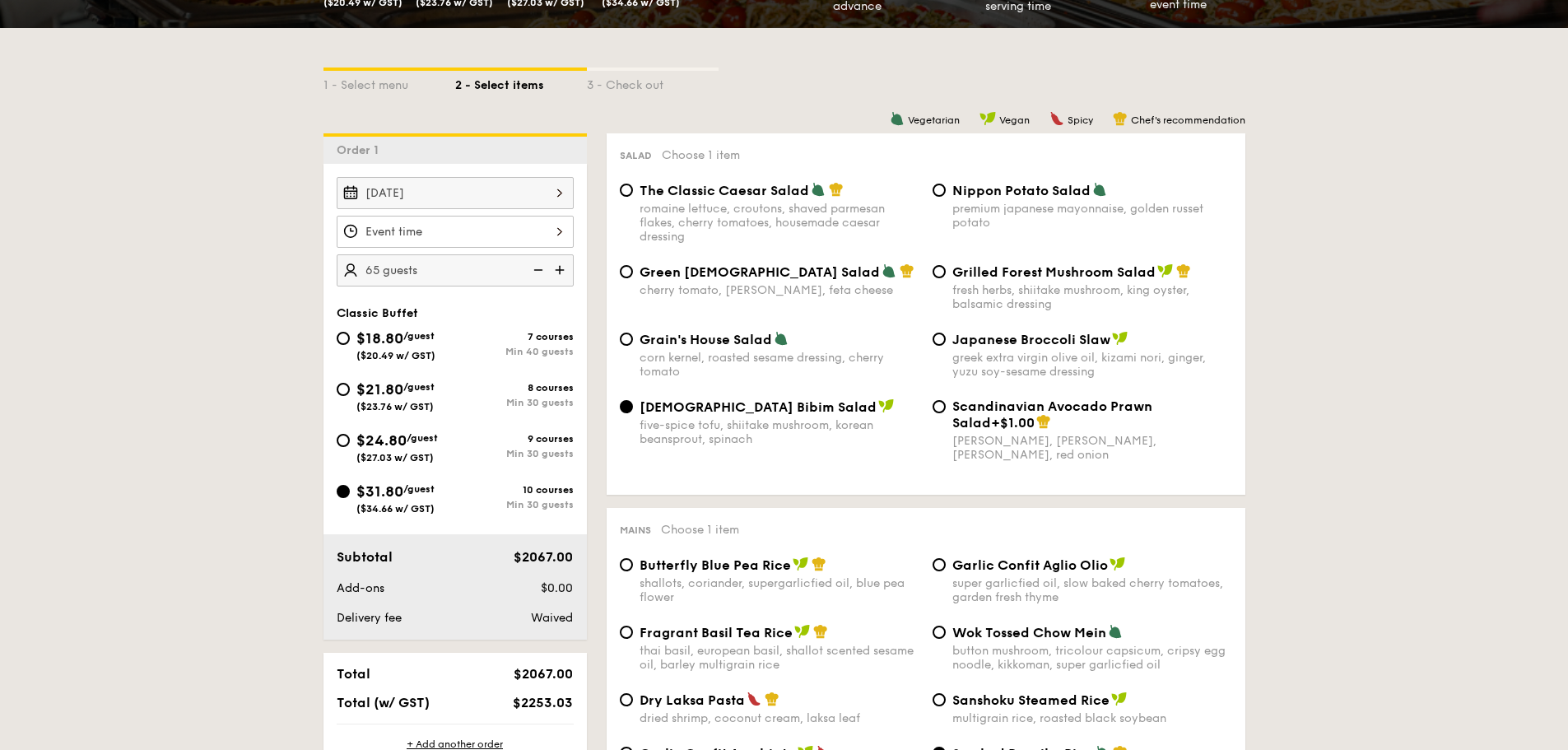
scroll to position [0, 0]
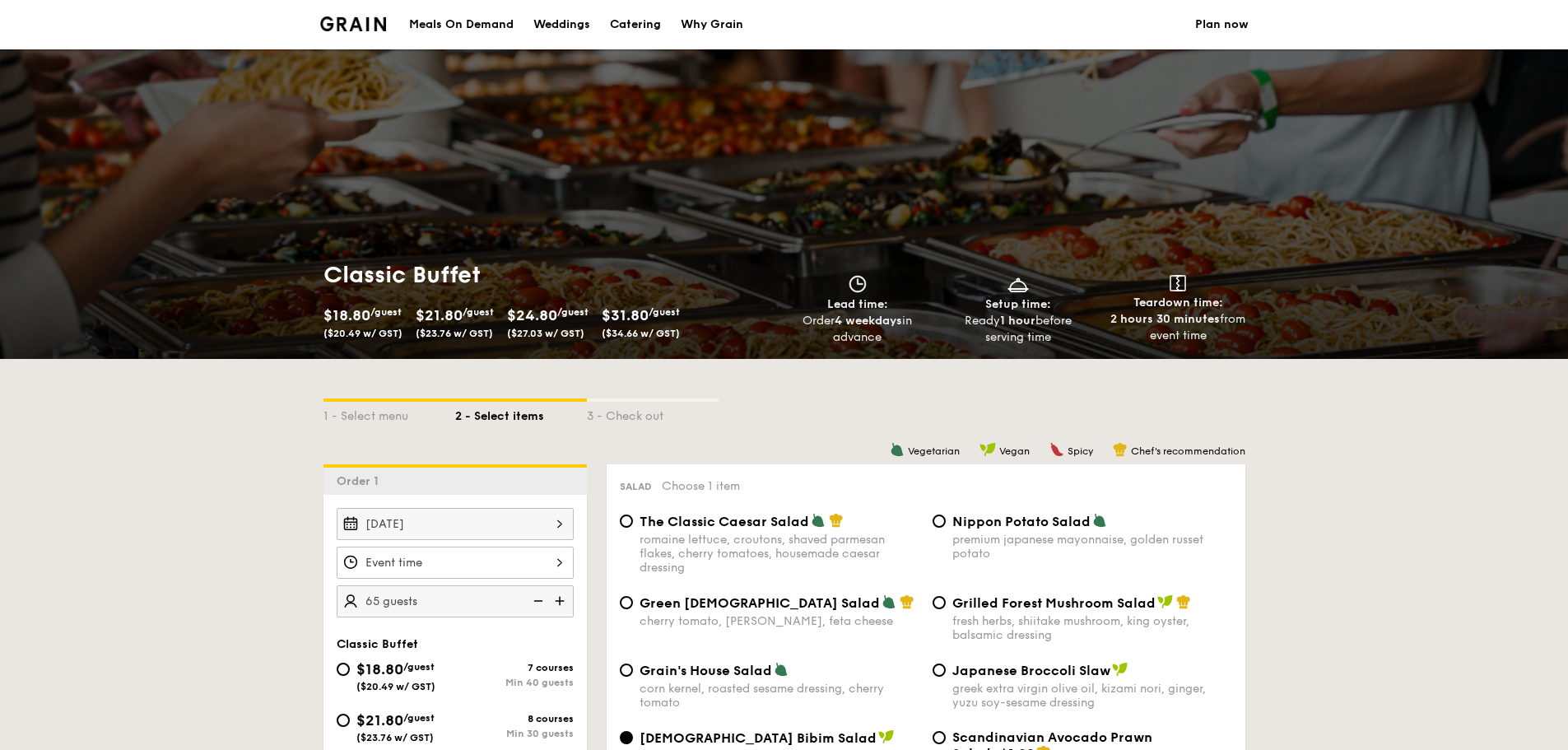
click at [354, 34] on li at bounding box center [360, 25] width 80 height 49
click at [353, 20] on img at bounding box center [353, 24] width 67 height 15
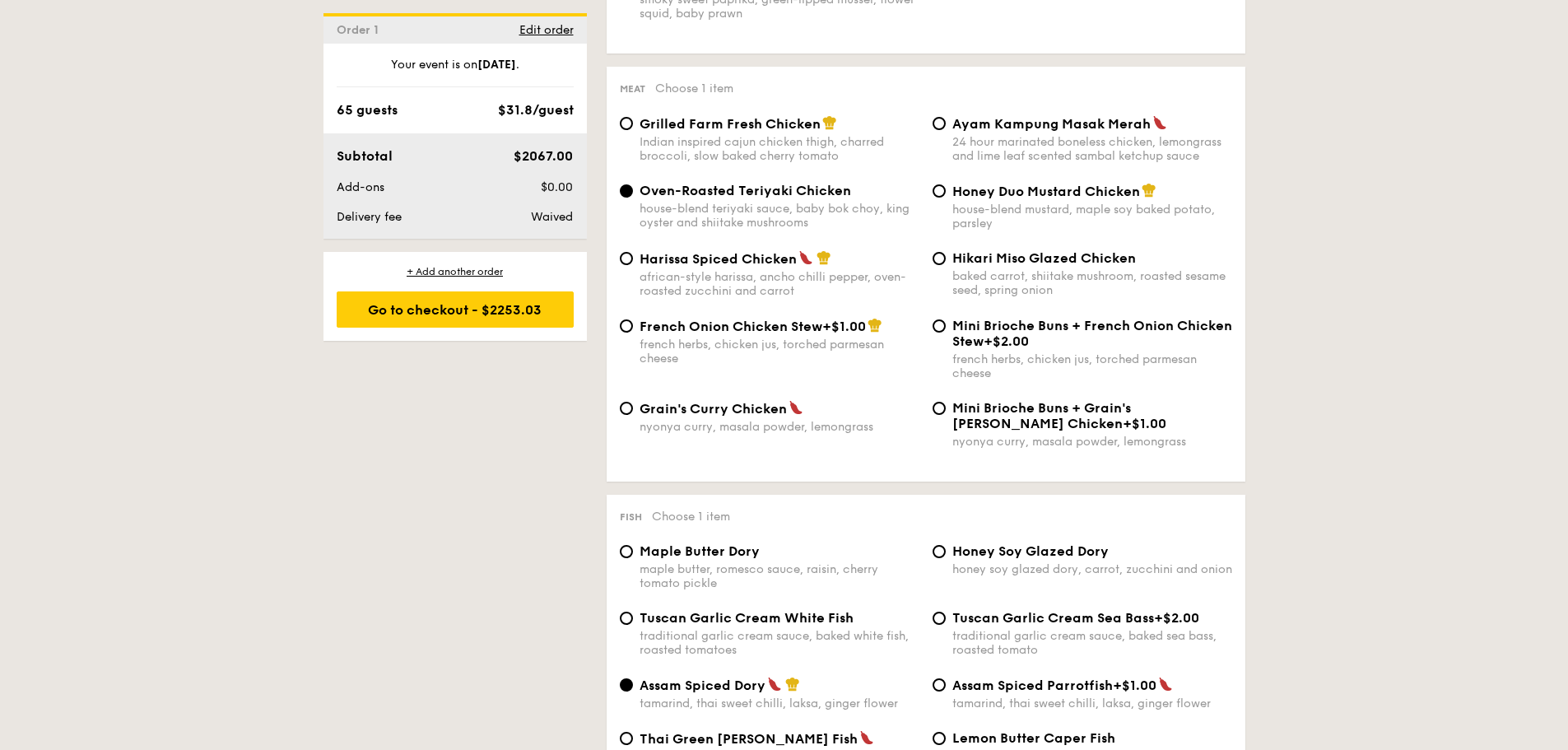
scroll to position [1136, 0]
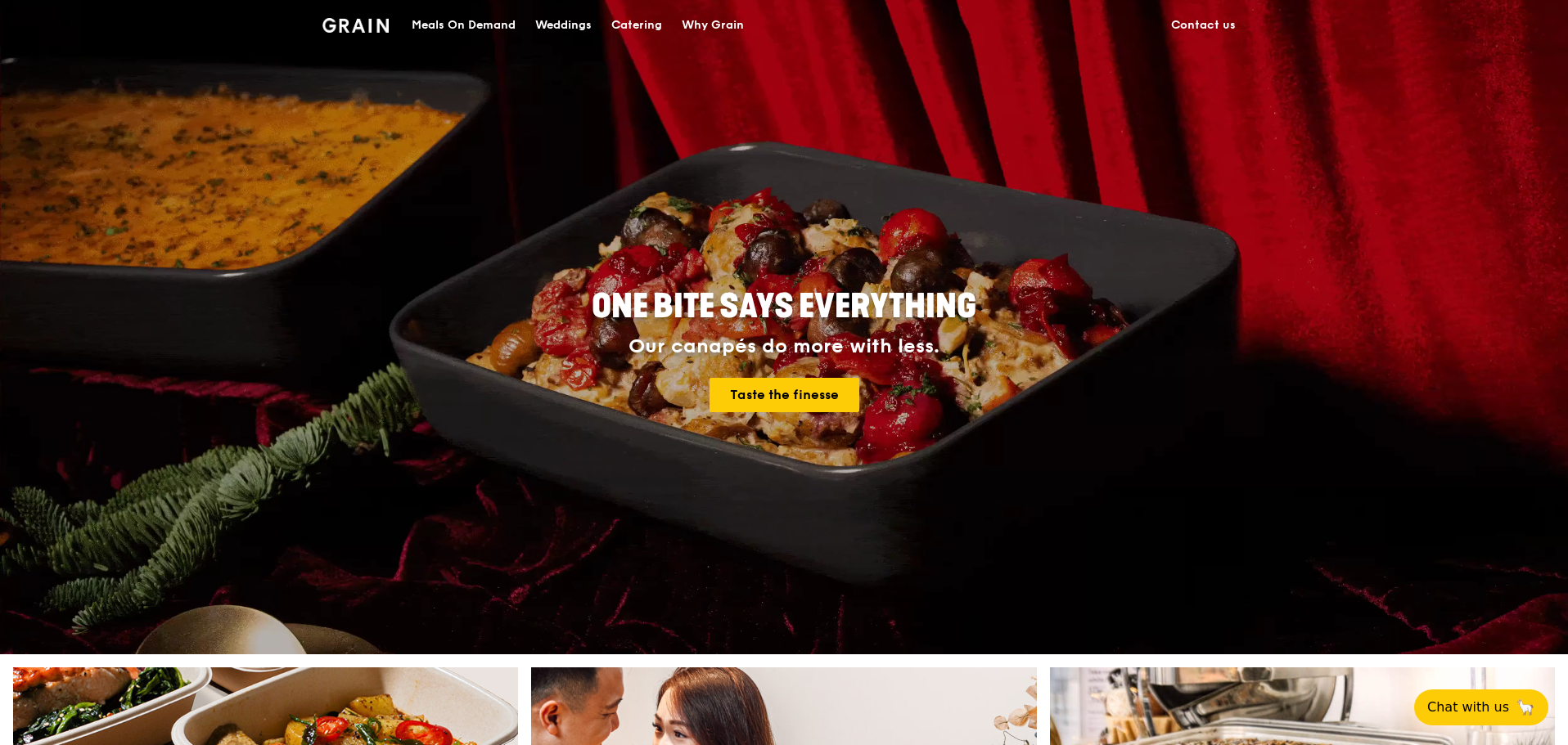
click at [1211, 28] on link "Contact us" at bounding box center [1203, 25] width 85 height 49
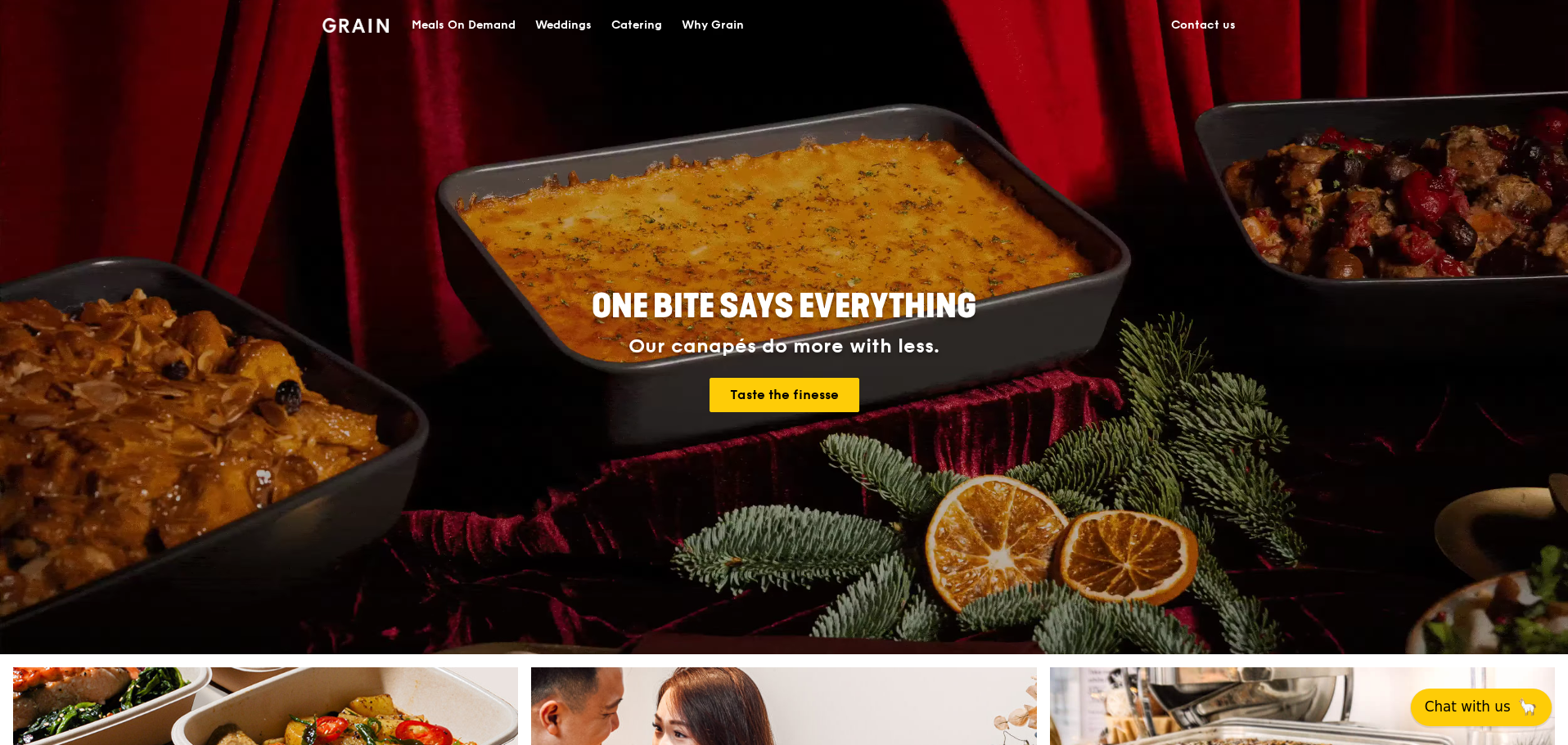
click at [1487, 709] on span "Chat with us" at bounding box center [1467, 707] width 86 height 20
